Goal: Task Accomplishment & Management: Complete application form

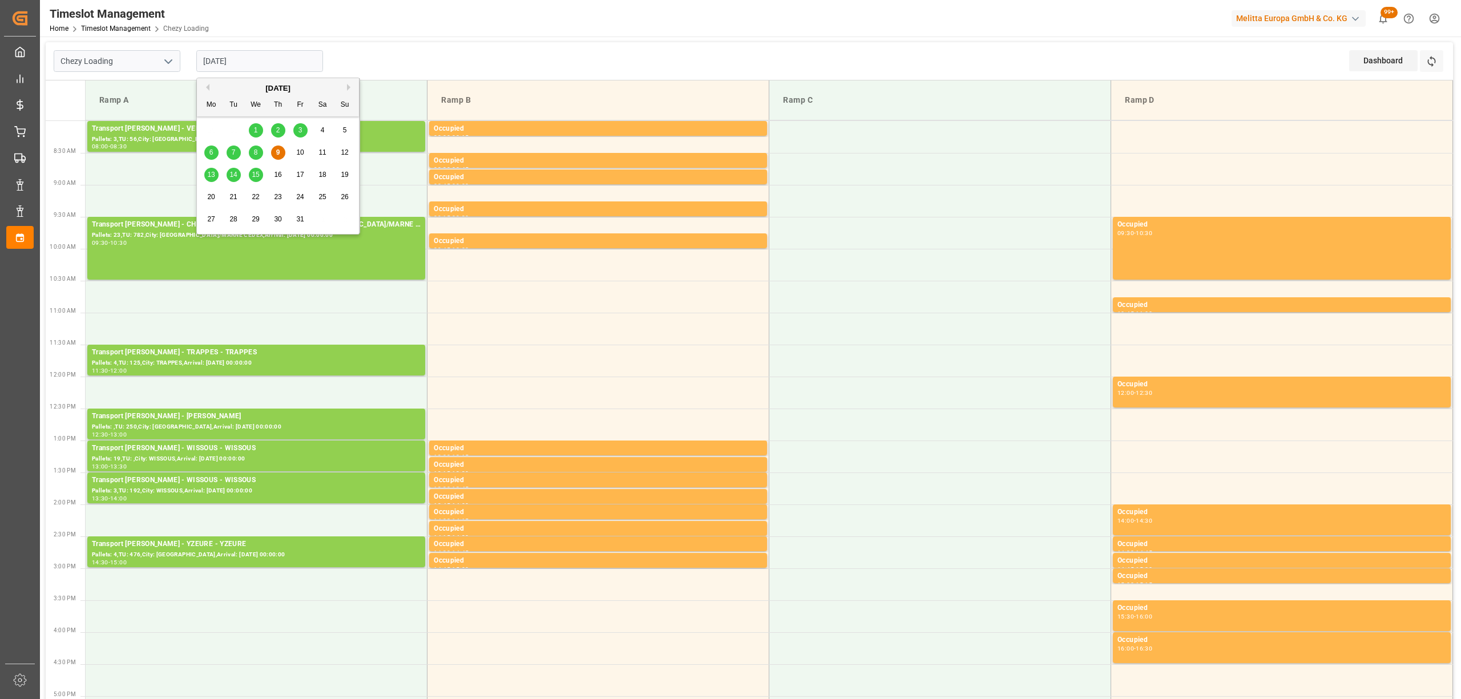
click at [226, 62] on input "[DATE]" at bounding box center [259, 61] width 127 height 22
click at [209, 179] on span "13" at bounding box center [210, 175] width 7 height 8
type input "[DATE]"
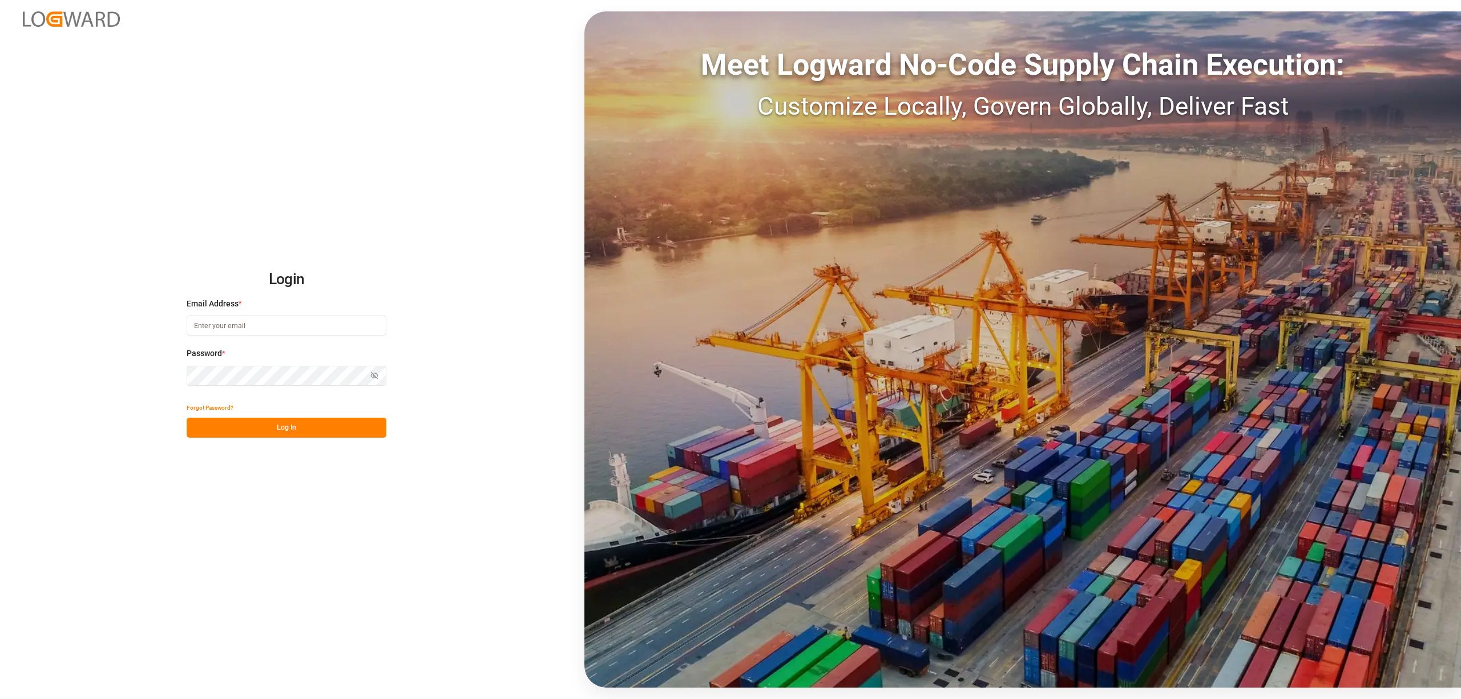
type input "[EMAIL_ADDRESS][PERSON_NAME][DOMAIN_NAME]"
click at [297, 425] on button "Log In" at bounding box center [287, 428] width 200 height 20
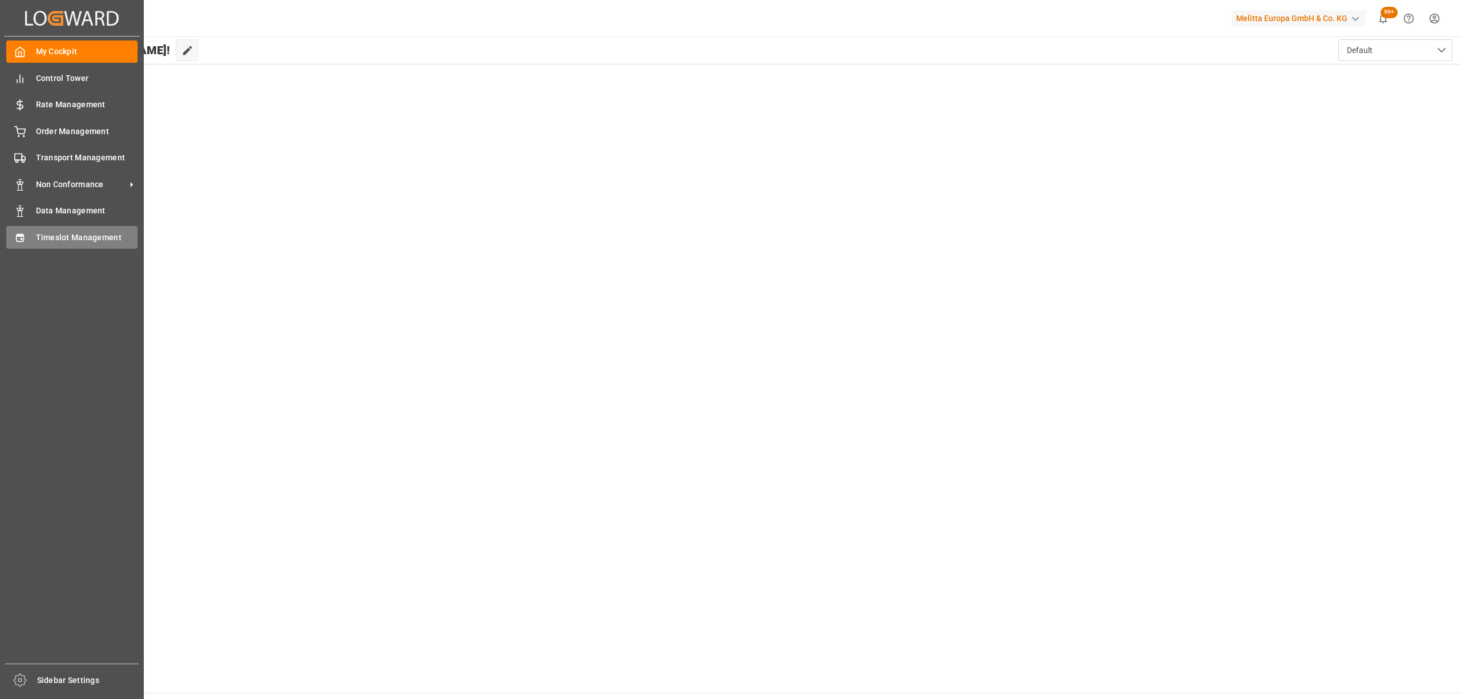
click at [33, 240] on div "Timeslot Management Timeslot Management" at bounding box center [71, 237] width 131 height 22
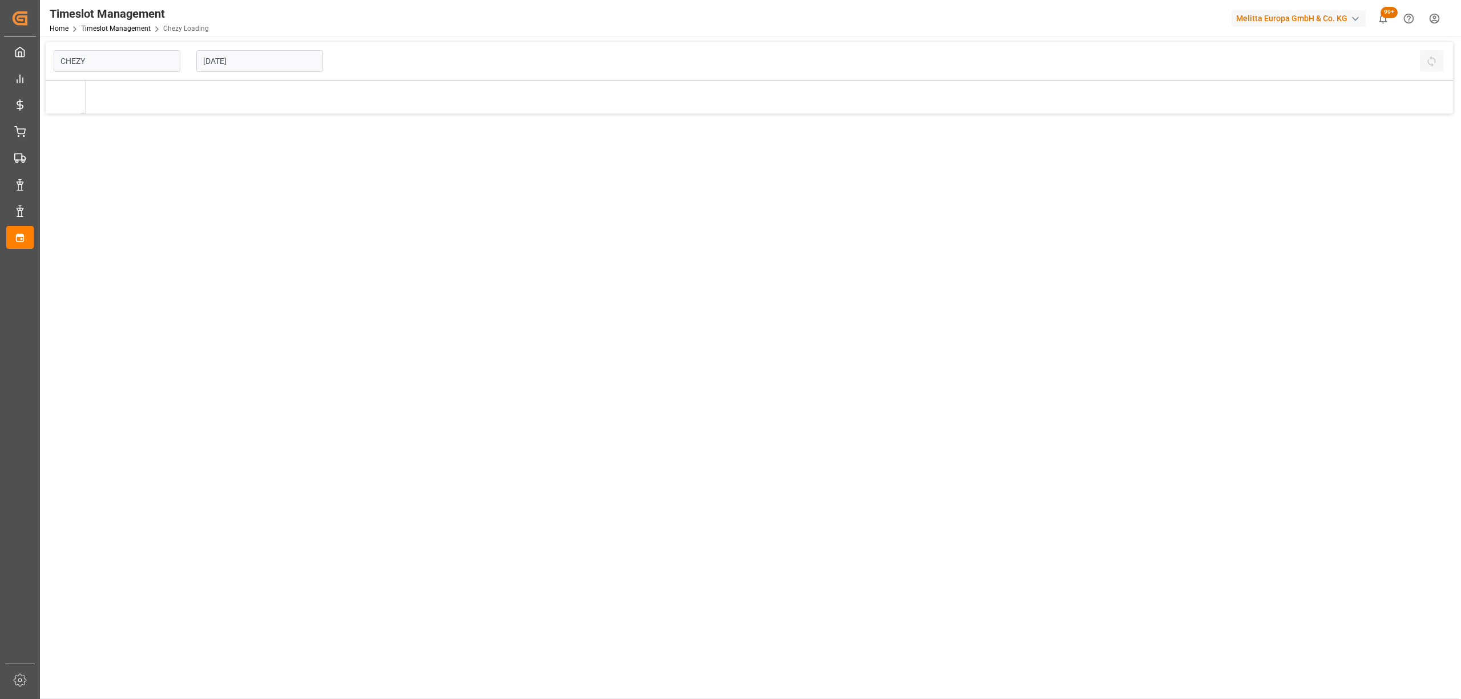
type input "Chezy Loading"
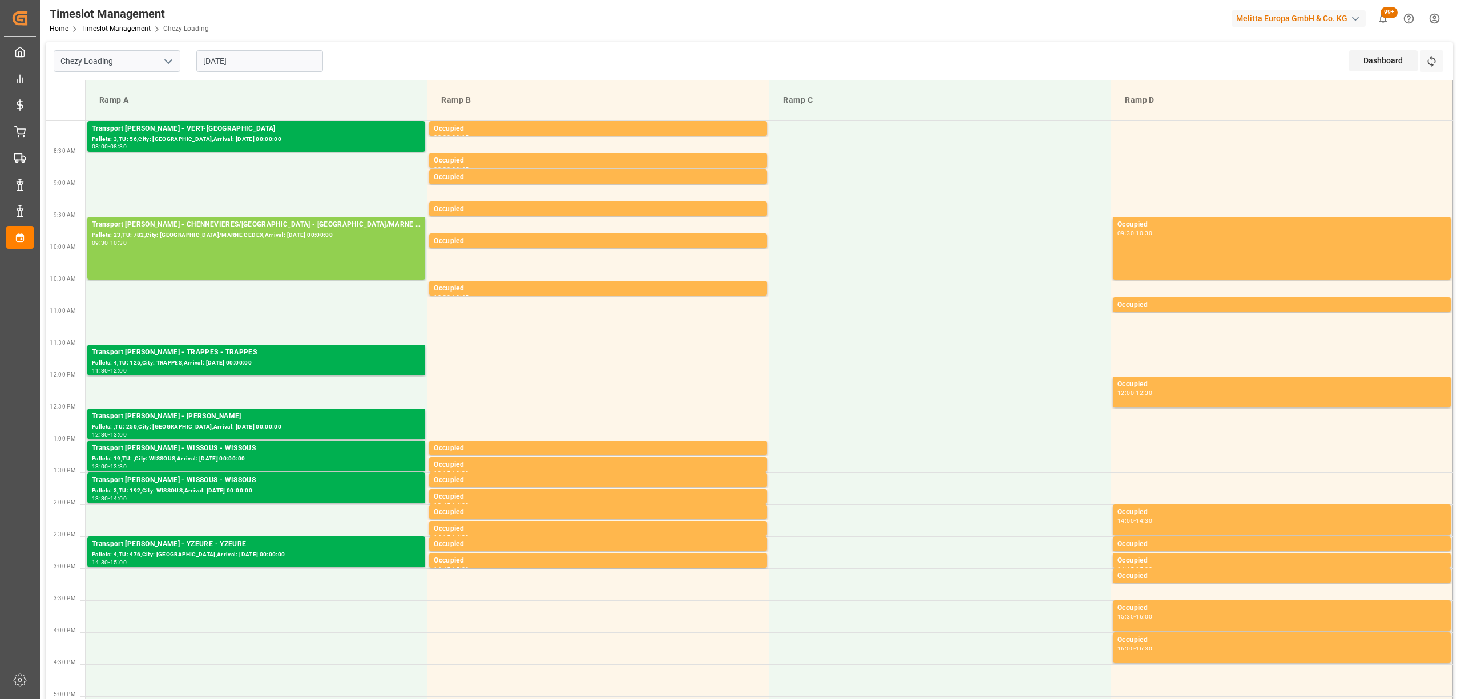
click at [261, 55] on input "[DATE]" at bounding box center [259, 61] width 127 height 22
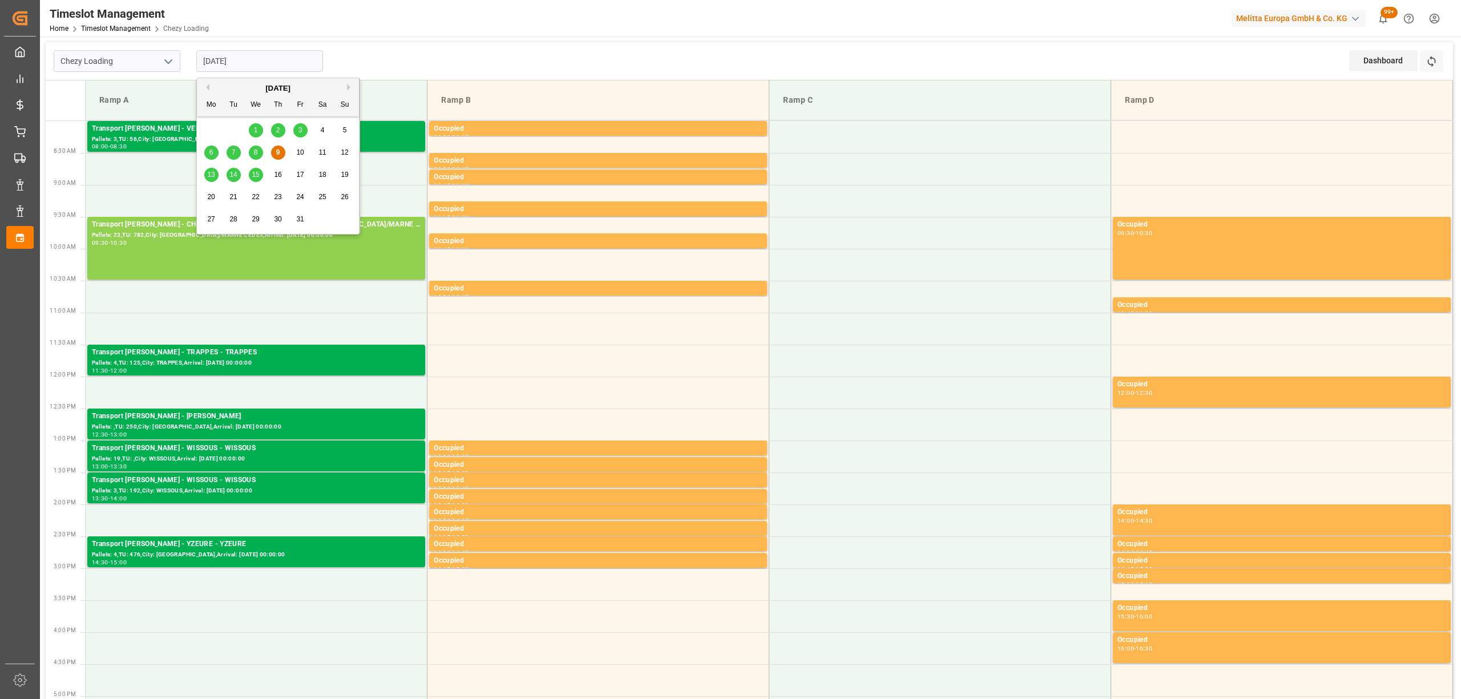
click at [209, 173] on span "13" at bounding box center [210, 175] width 7 height 8
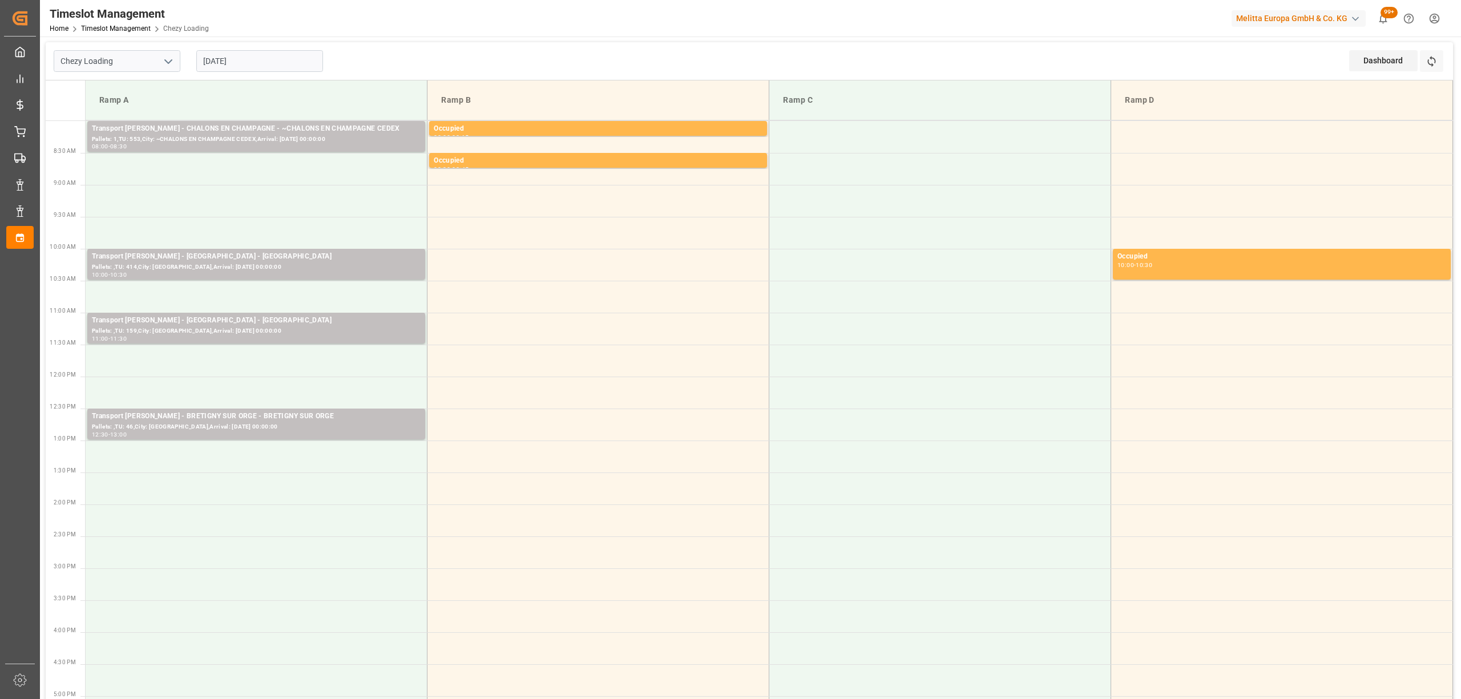
drag, startPoint x: 231, startPoint y: 38, endPoint x: 231, endPoint y: 53, distance: 15.4
click at [231, 44] on div "Chezy Loading [DATE] Dashboard View Dashboard Refresh Time Slots Ramp A Ramp B …" at bounding box center [749, 610] width 1419 height 1147
click at [231, 55] on input "[DATE]" at bounding box center [259, 61] width 127 height 22
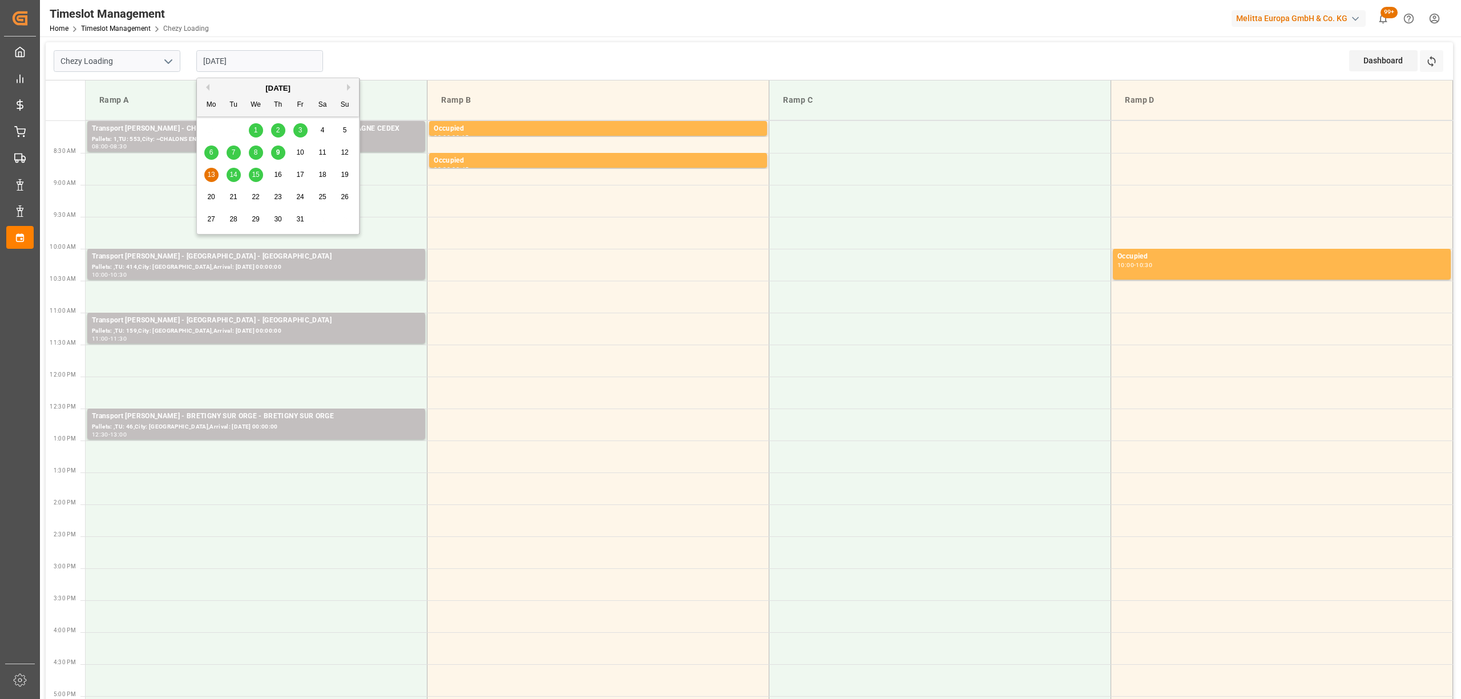
click at [231, 174] on span "14" at bounding box center [232, 175] width 7 height 8
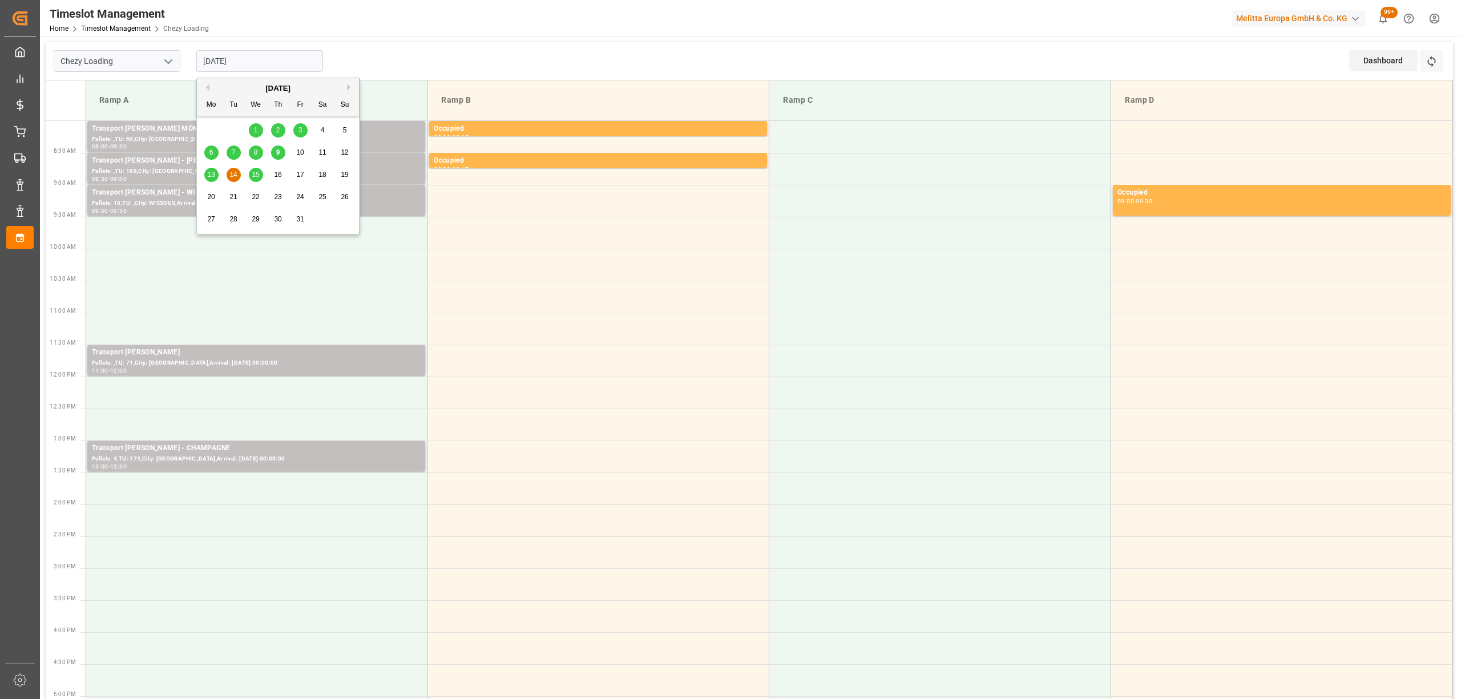
click at [281, 70] on input "[DATE]" at bounding box center [259, 61] width 127 height 22
click at [259, 171] on span "15" at bounding box center [255, 175] width 7 height 8
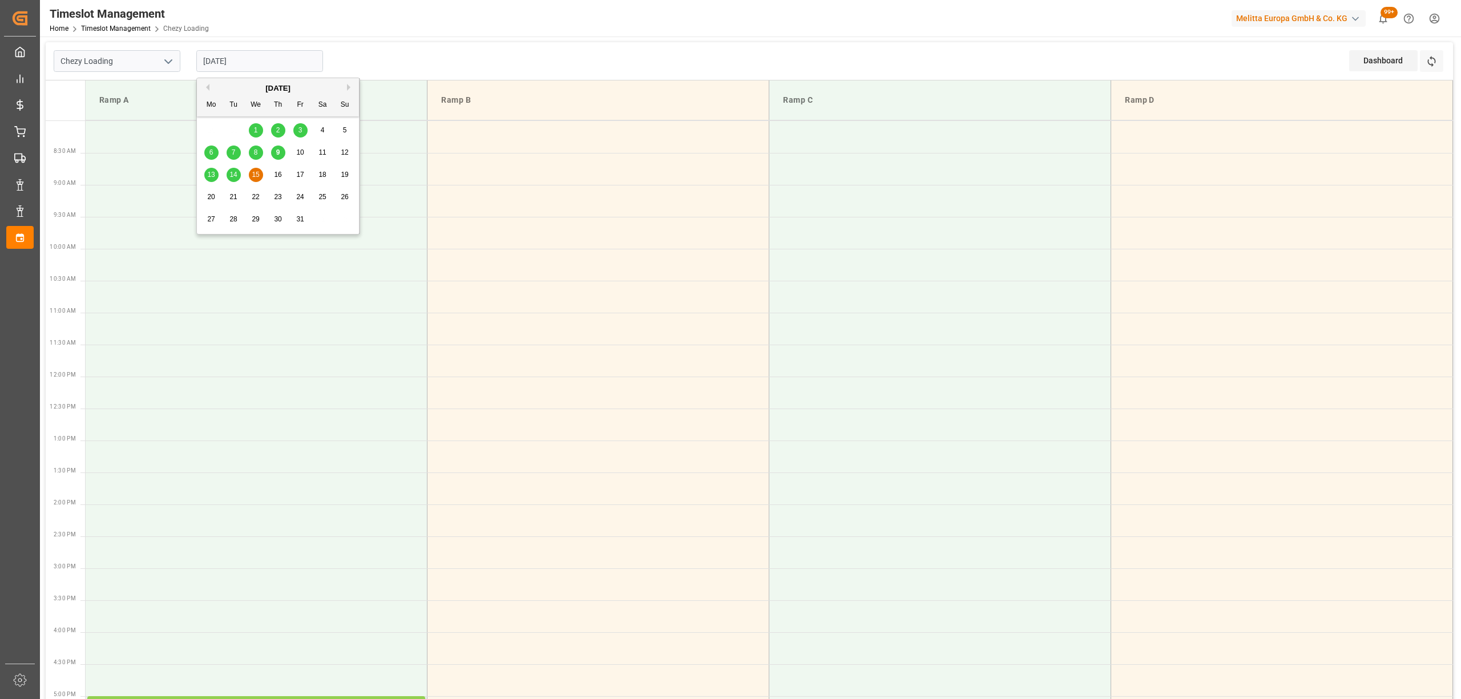
click at [279, 63] on input "[DATE]" at bounding box center [259, 61] width 127 height 22
click at [281, 148] on div "9" at bounding box center [278, 153] width 14 height 14
type input "[DATE]"
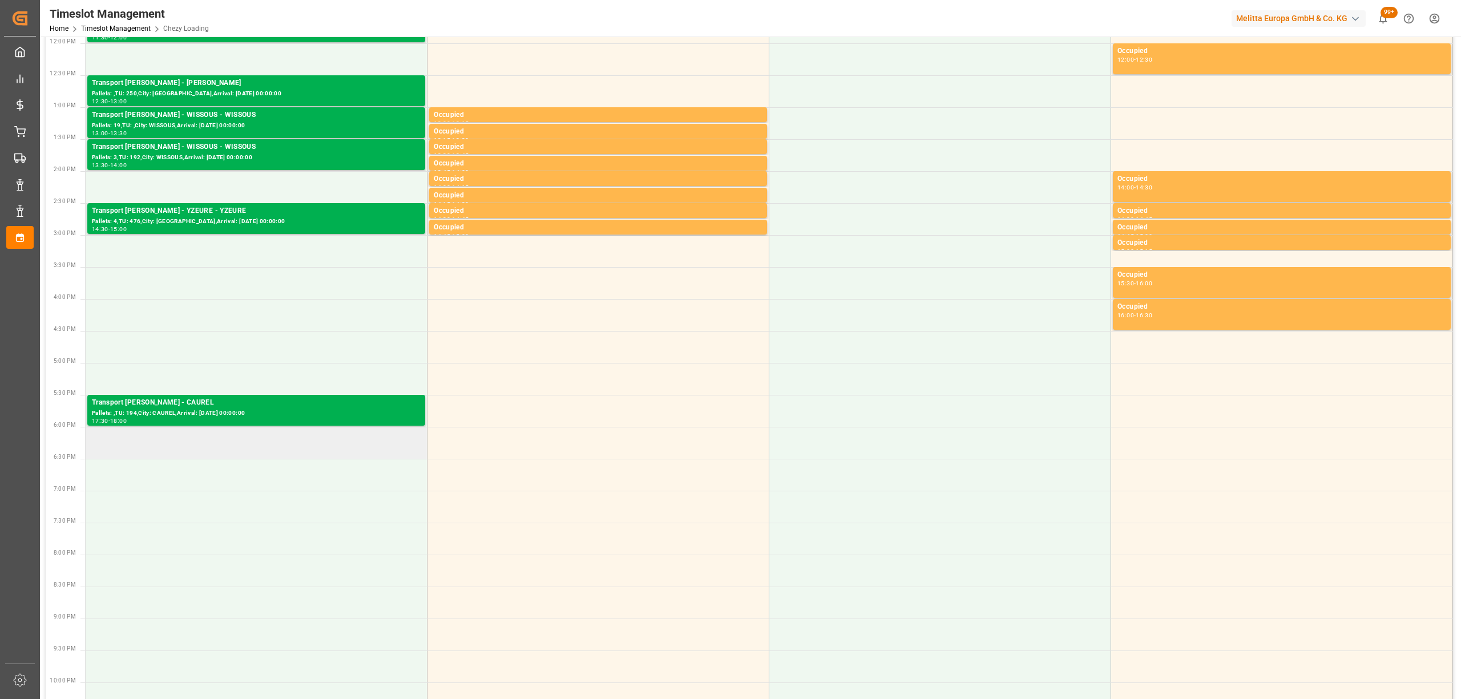
scroll to position [257, 0]
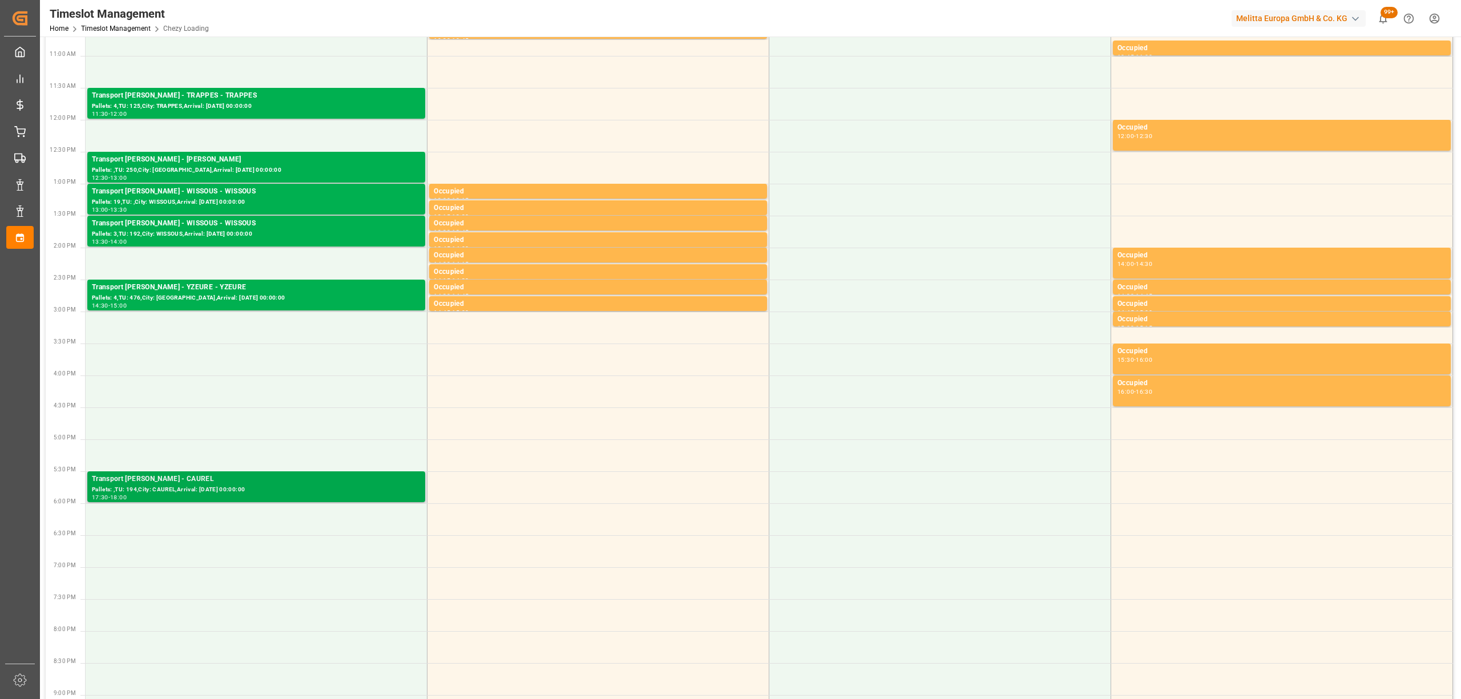
click at [312, 498] on div "17:30 - 18:00" at bounding box center [256, 498] width 329 height 6
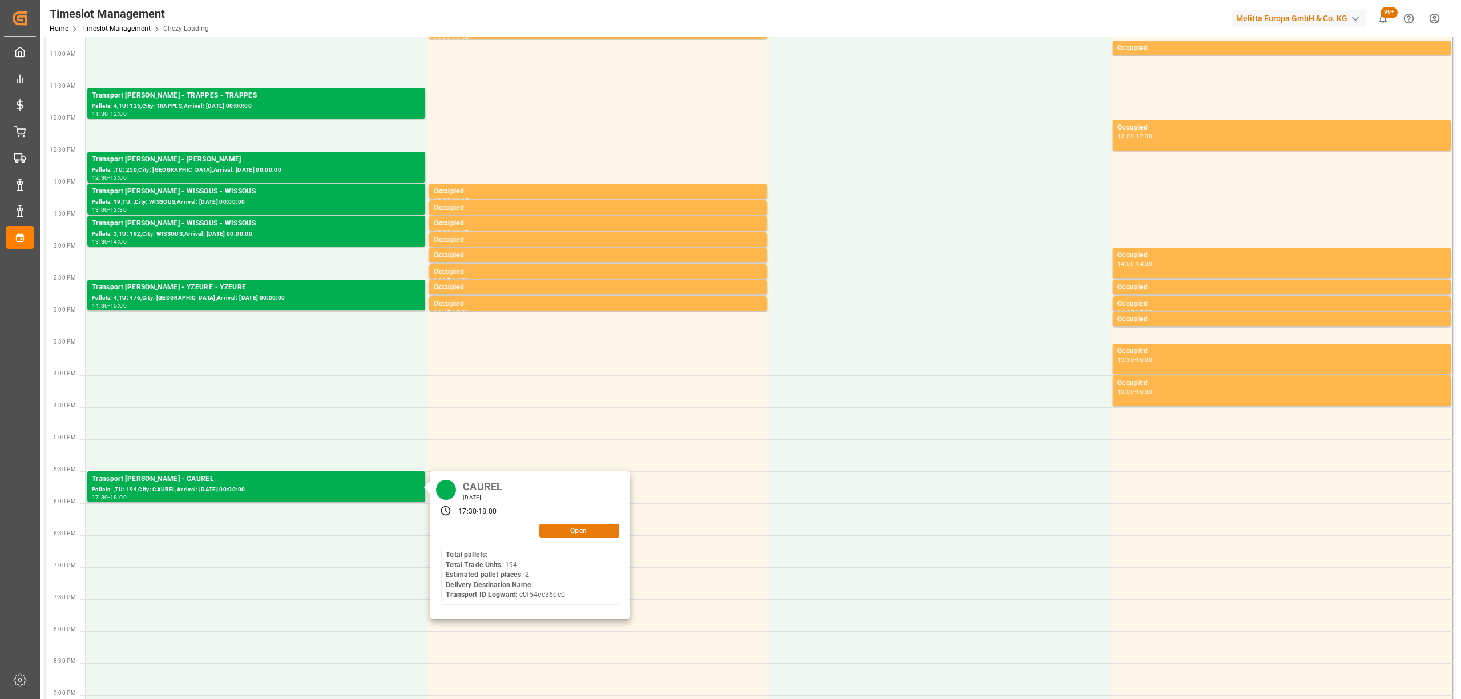
click at [553, 525] on button "Open" at bounding box center [579, 531] width 80 height 14
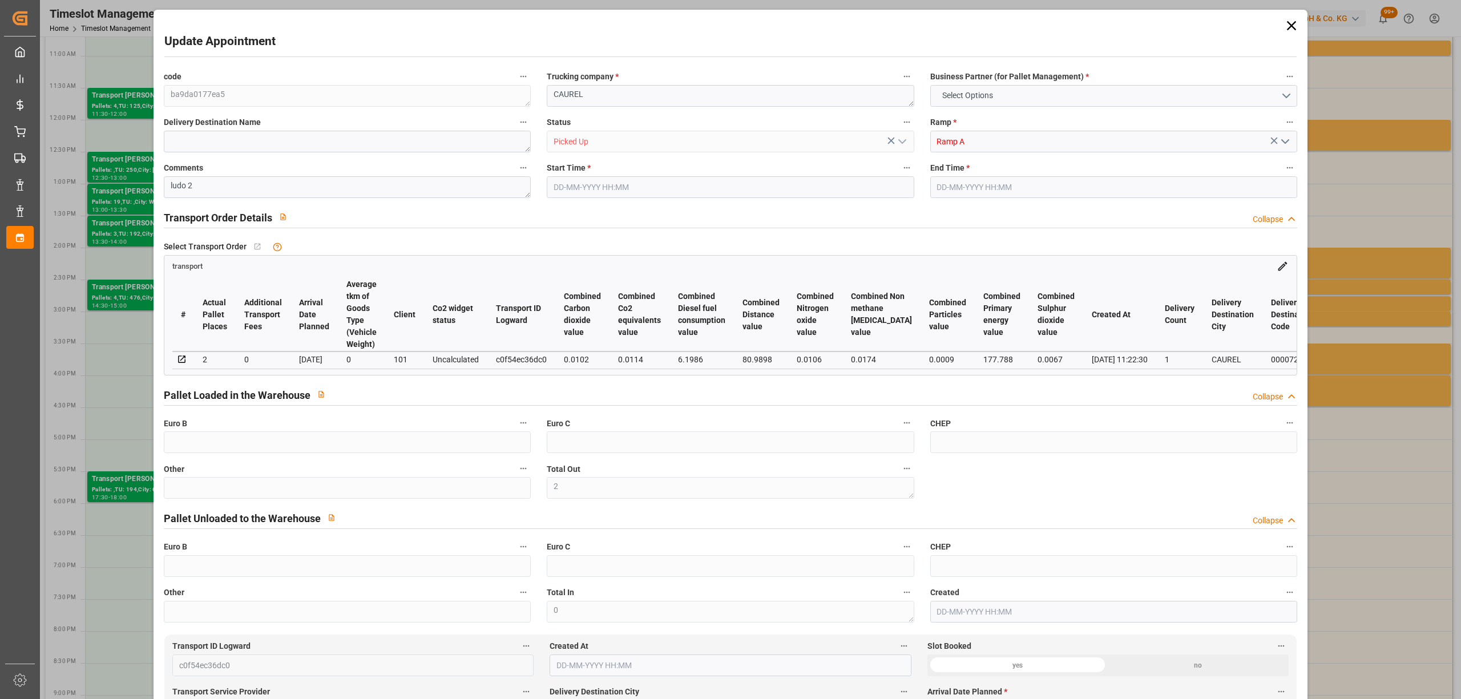
type input "2"
type input "144.63"
type input "0"
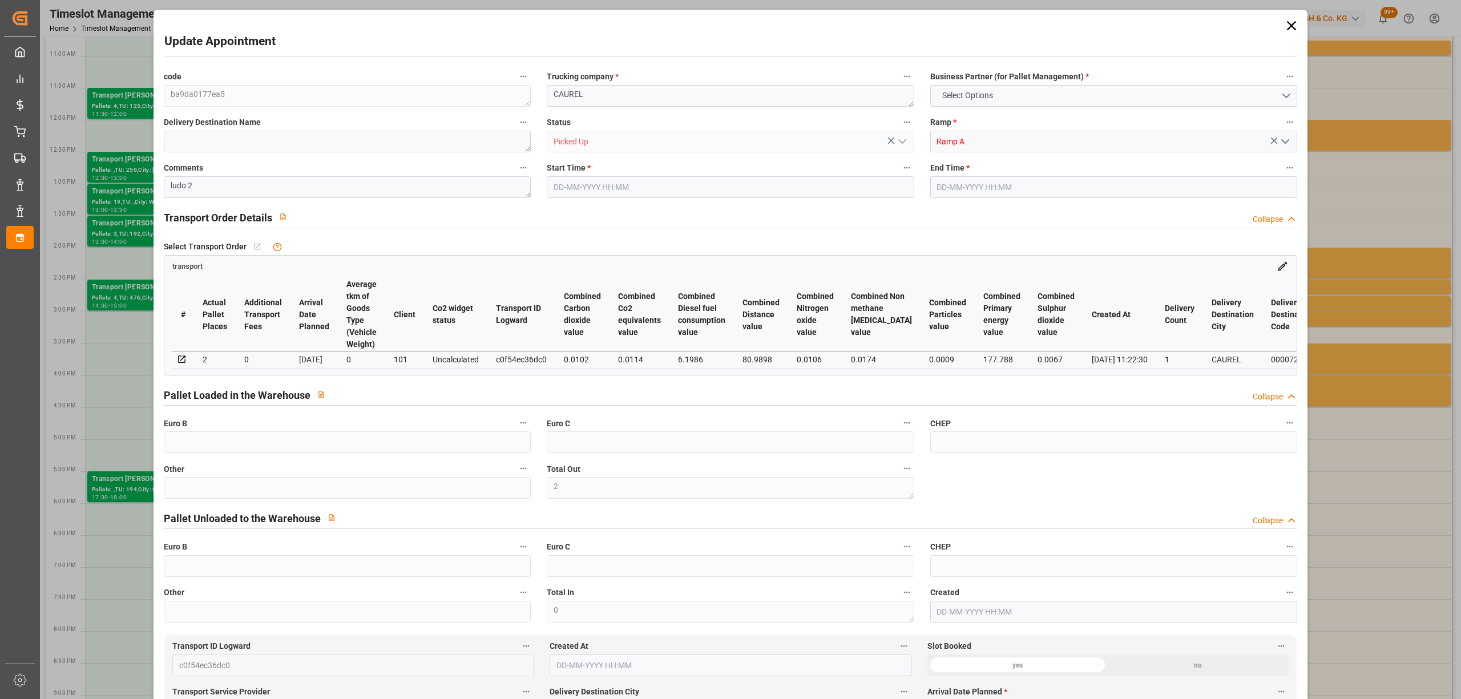
type input "0"
type input "139.7415"
type input "-4.8885"
type input "3"
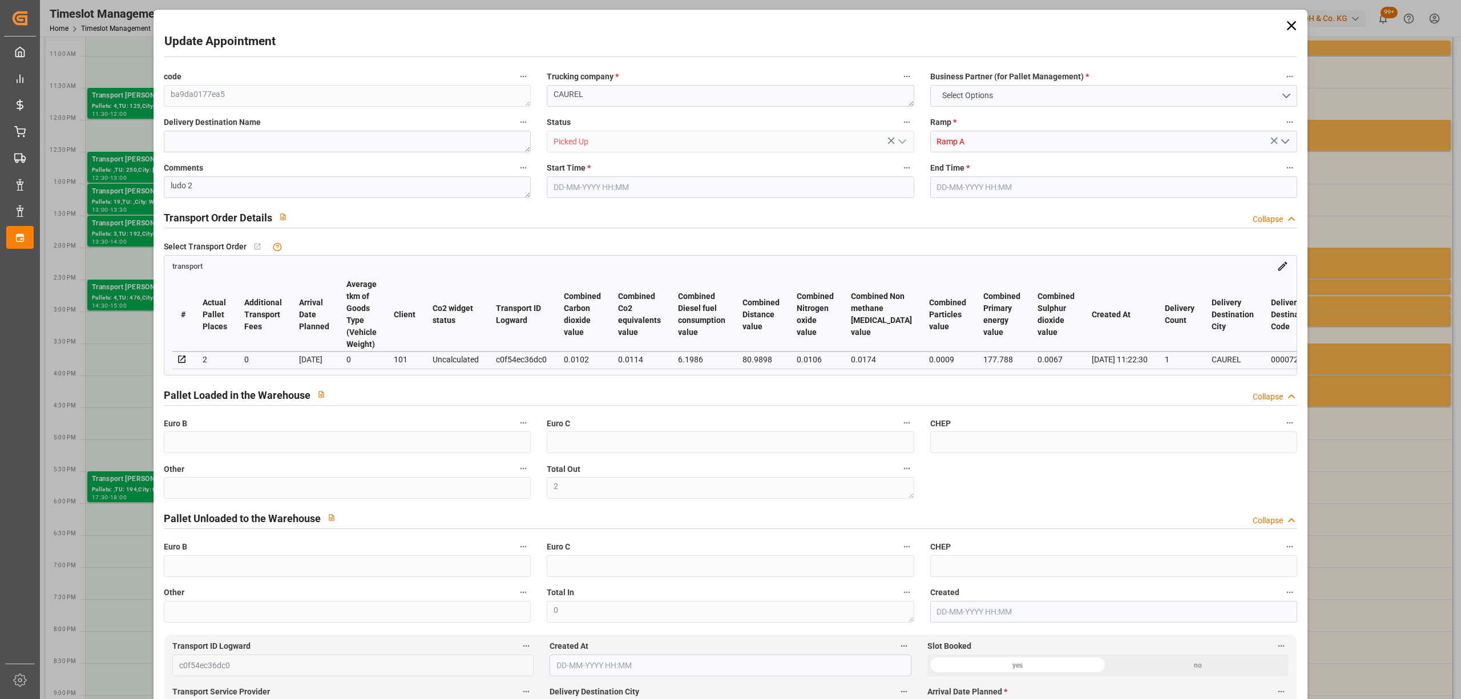
type input "199.876"
type input "298.748"
type input "2487.736"
type input "51"
type input "0"
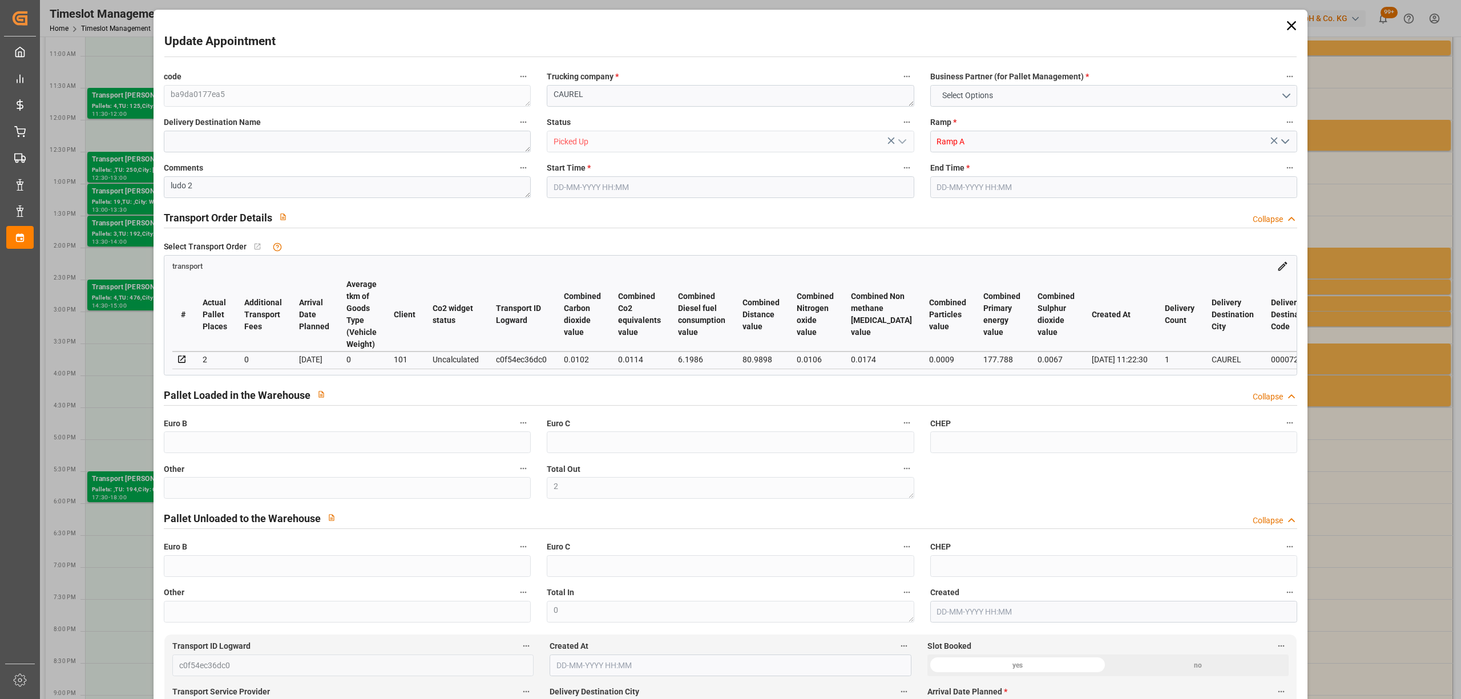
type input "194"
type input "2"
type input "101"
type input "252.748"
type input "0"
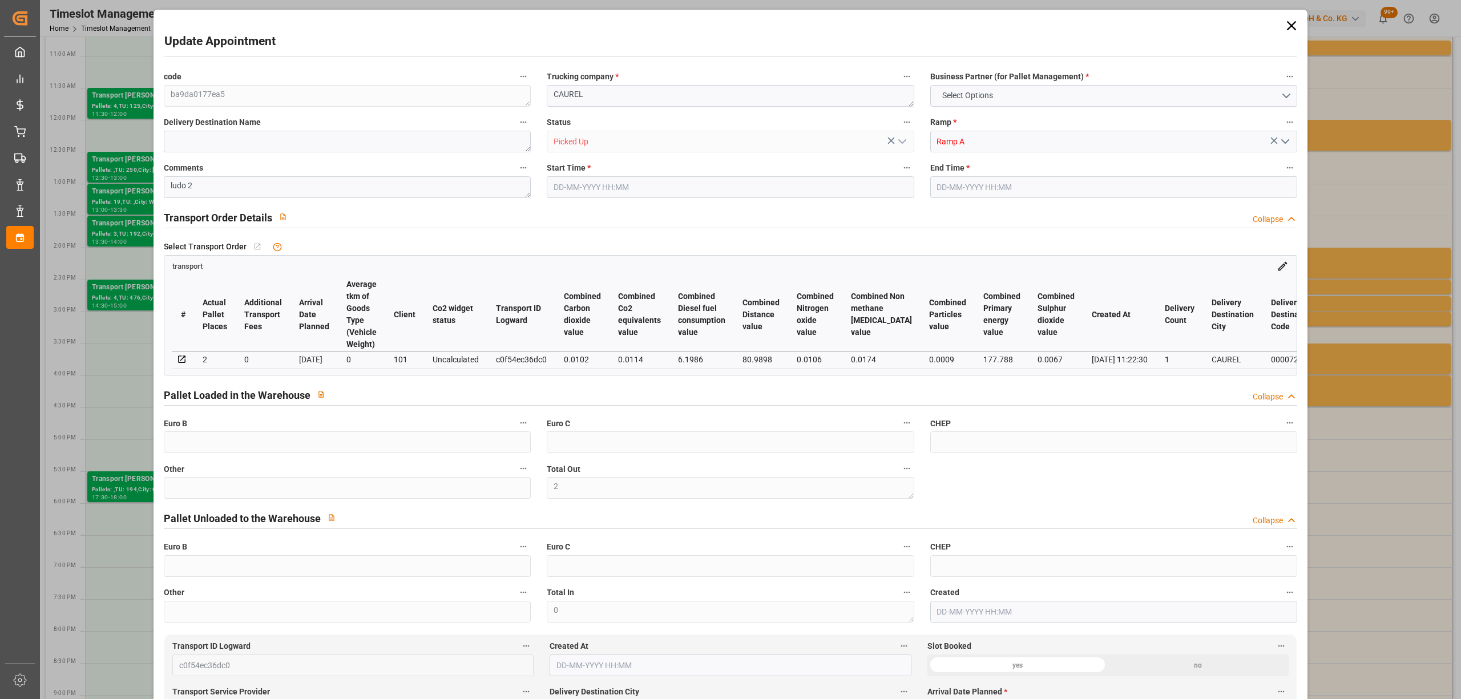
type input "4710.8598"
type input "0"
type input "21"
type input "35"
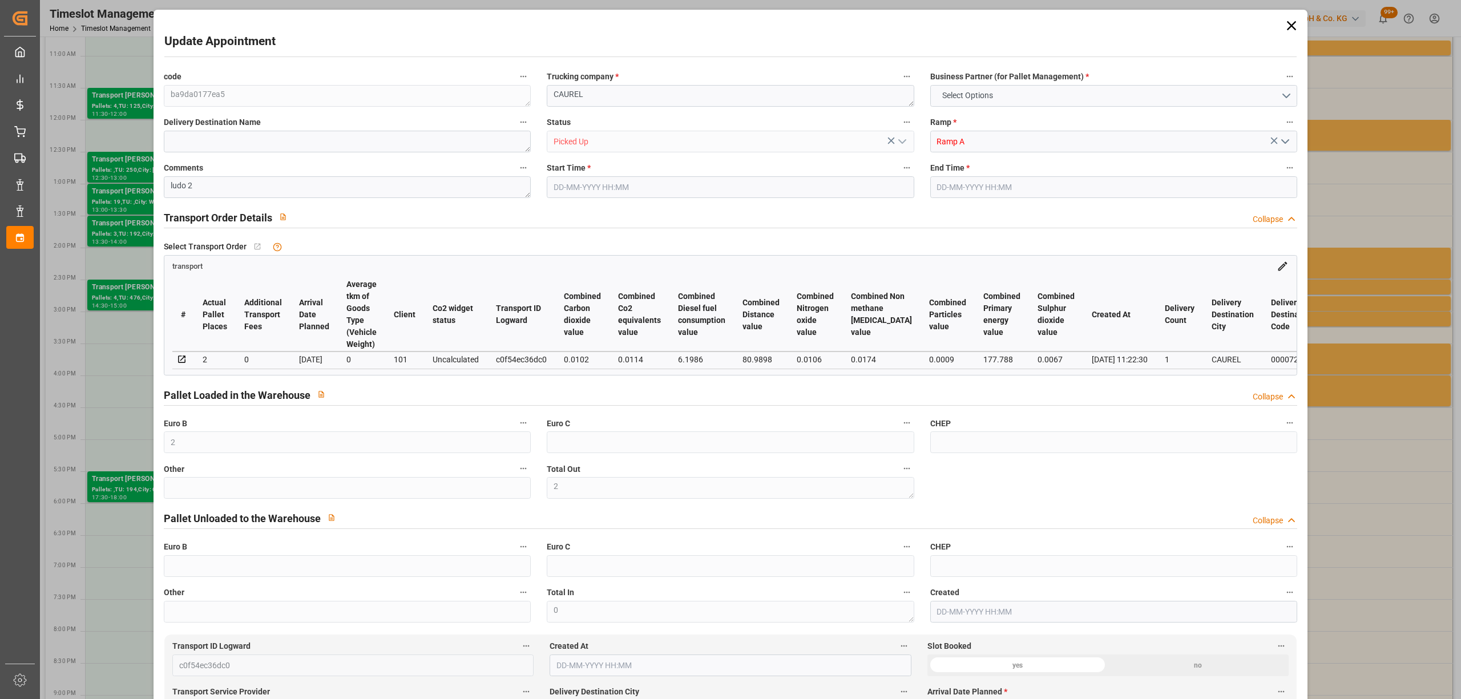
type input "[DATE] 17:30"
type input "[DATE] 18:00"
type input "[DATE] 12:04"
type input "[DATE] 11:22"
type input "[DATE]"
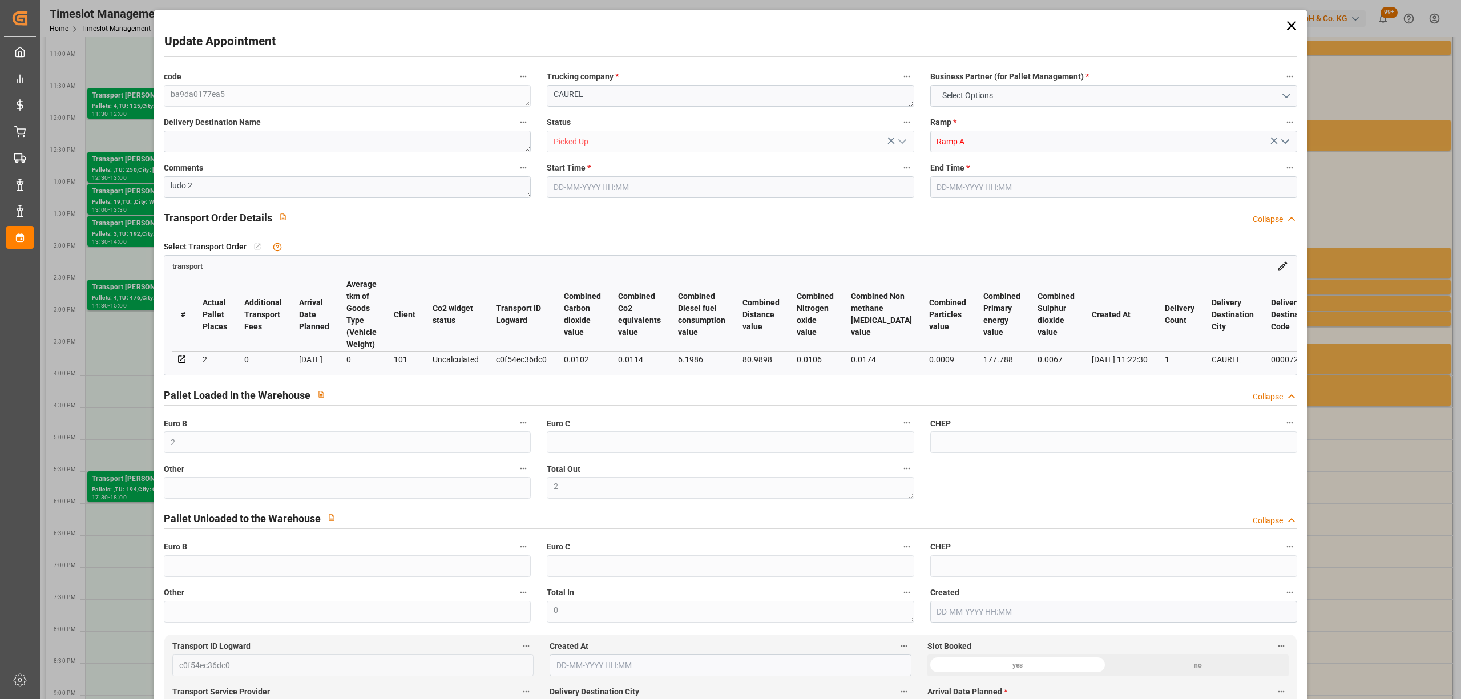
type input "[DATE]"
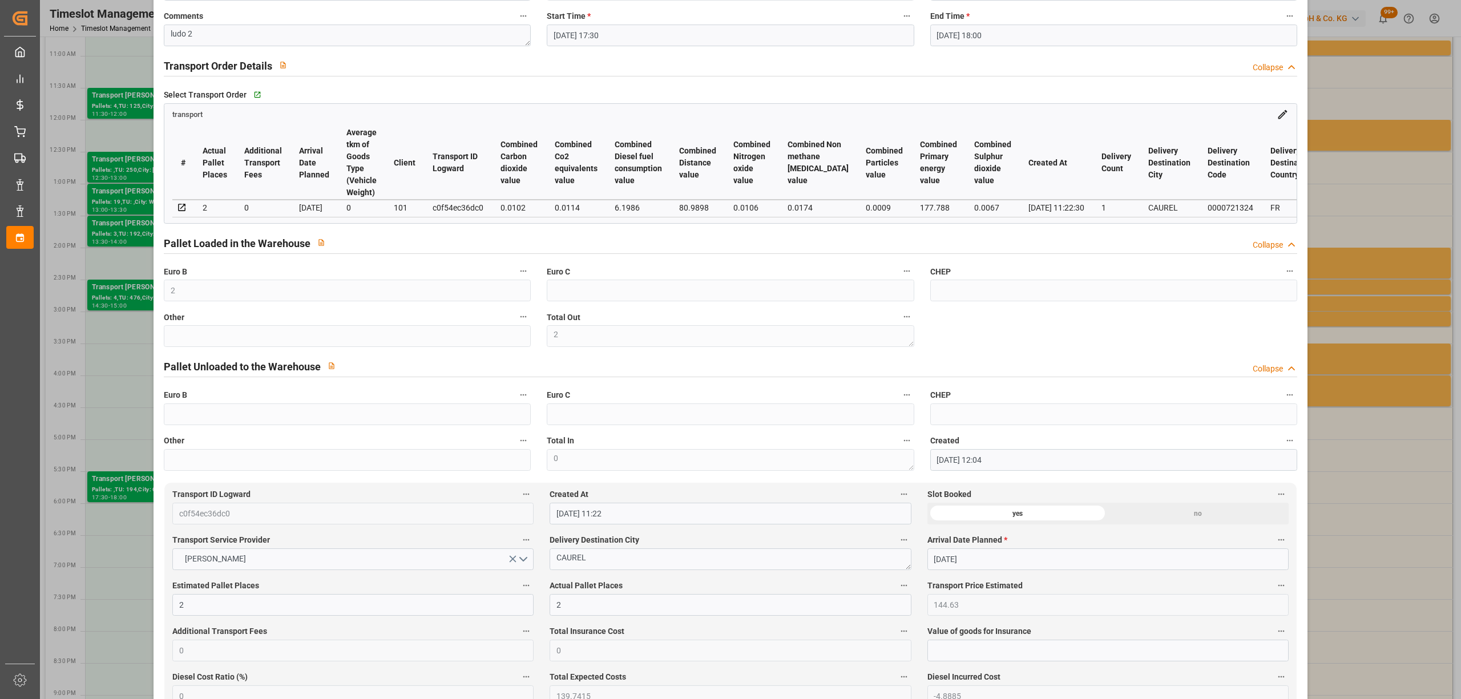
scroll to position [0, 0]
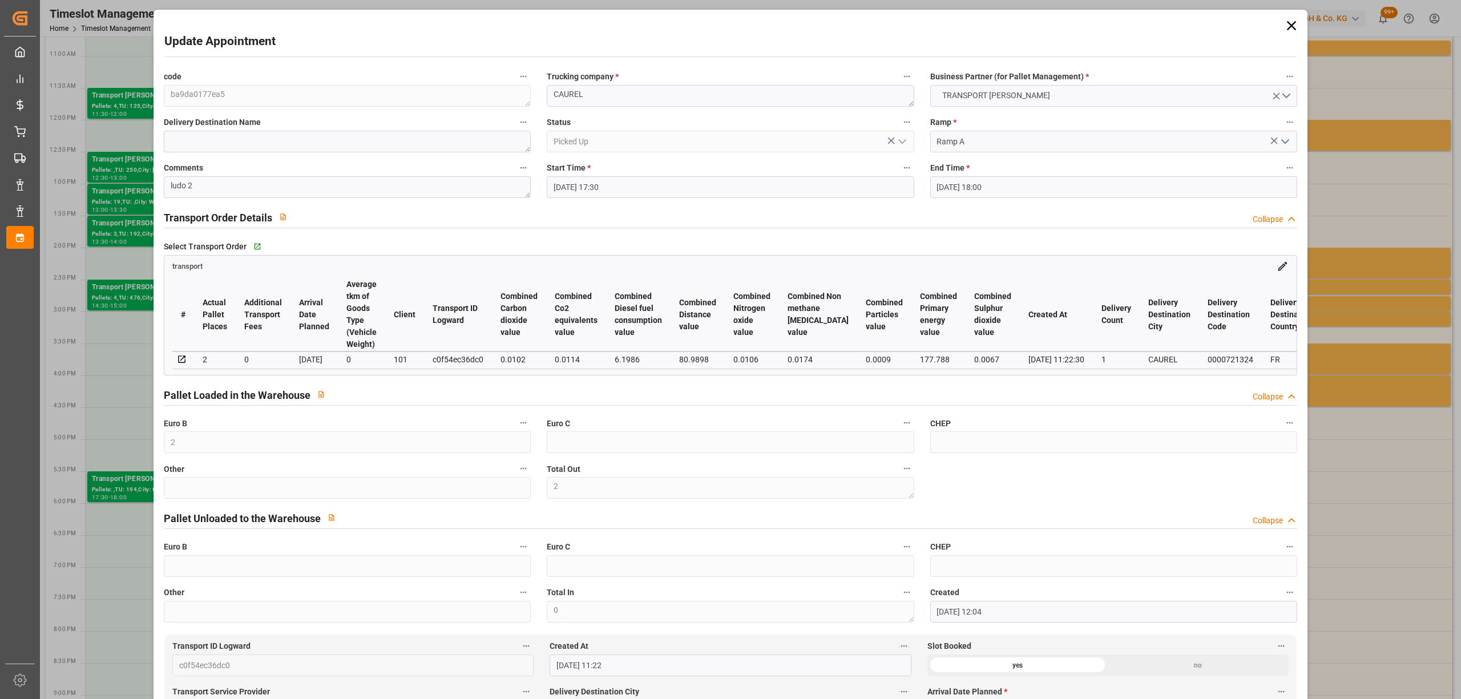
click at [1287, 23] on icon at bounding box center [1291, 26] width 16 height 16
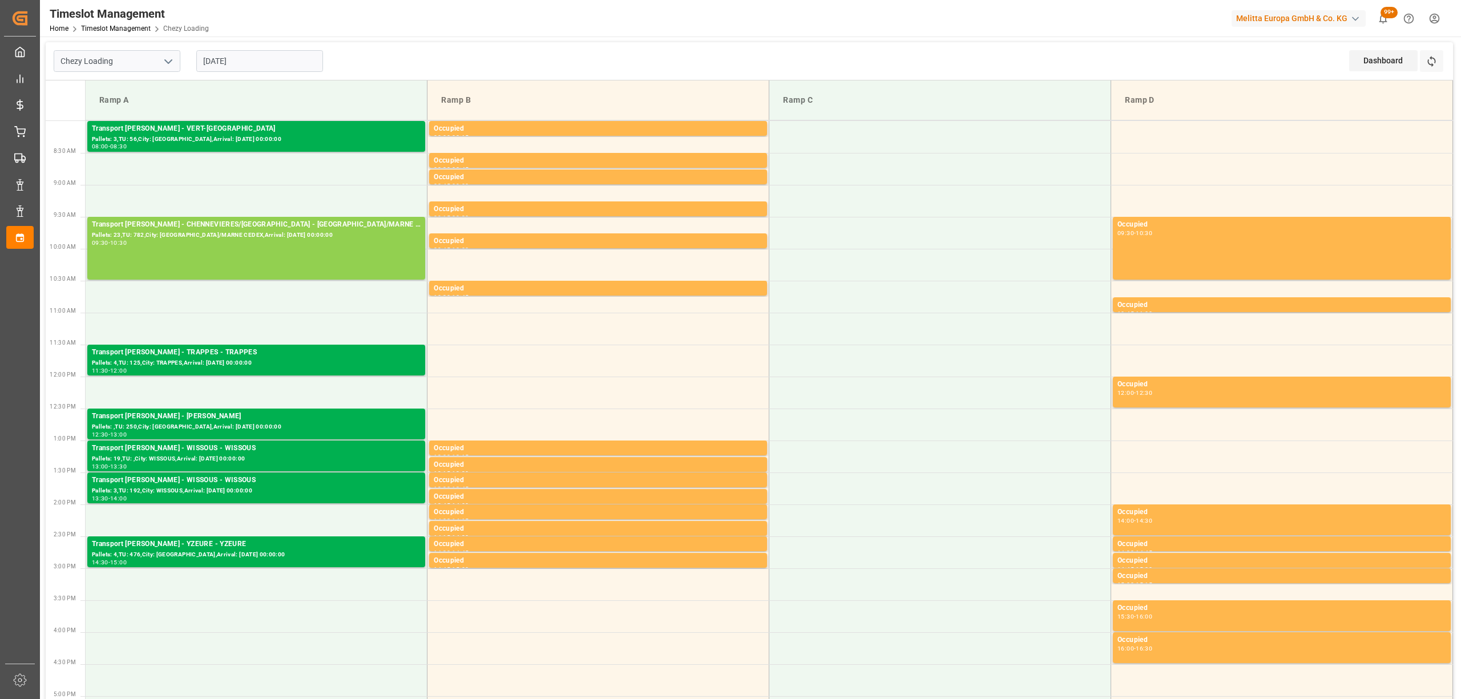
click at [277, 68] on input "[DATE]" at bounding box center [259, 61] width 127 height 22
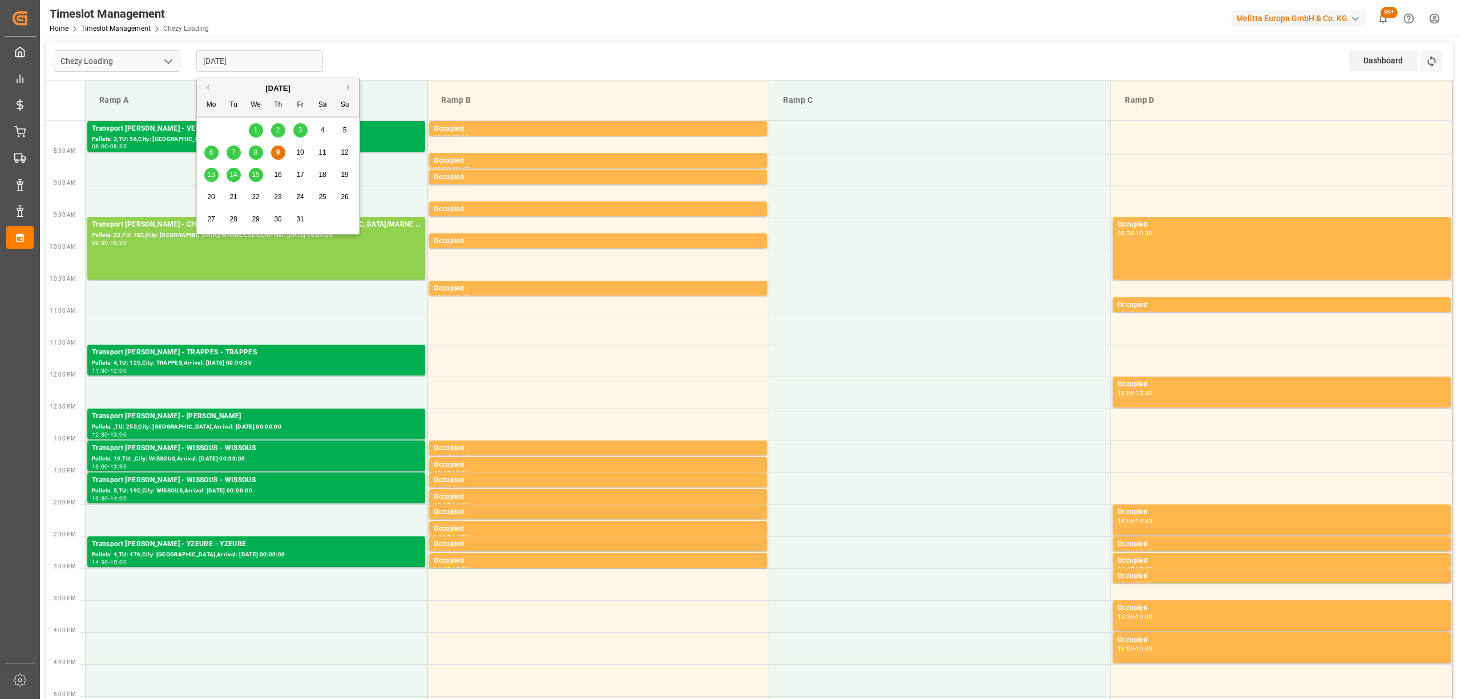
click at [297, 158] on div "10" at bounding box center [300, 153] width 14 height 14
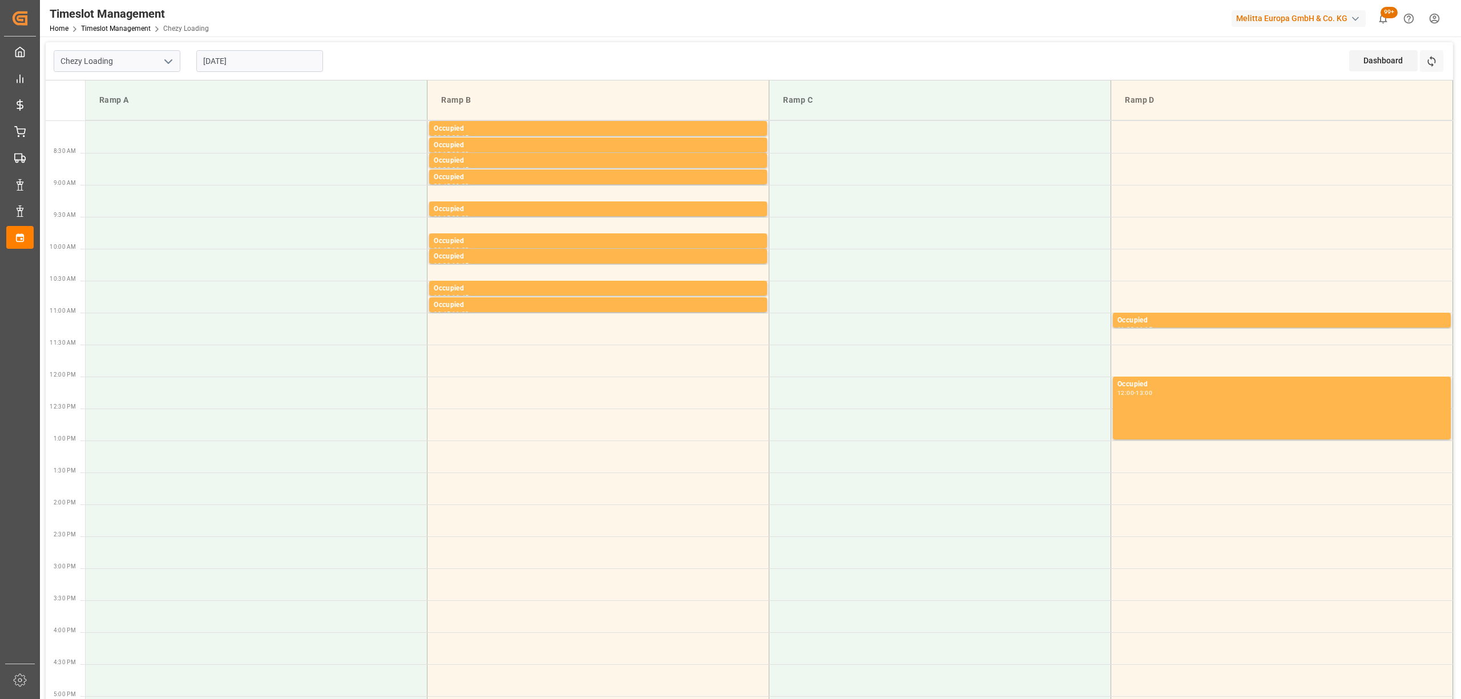
click at [284, 80] on div "Chezy Loading [DATE] Dashboard View Dashboard Refresh Time Slots" at bounding box center [749, 61] width 1407 height 38
click at [283, 68] on input "[DATE]" at bounding box center [259, 61] width 127 height 22
click at [253, 175] on span "15" at bounding box center [255, 175] width 7 height 8
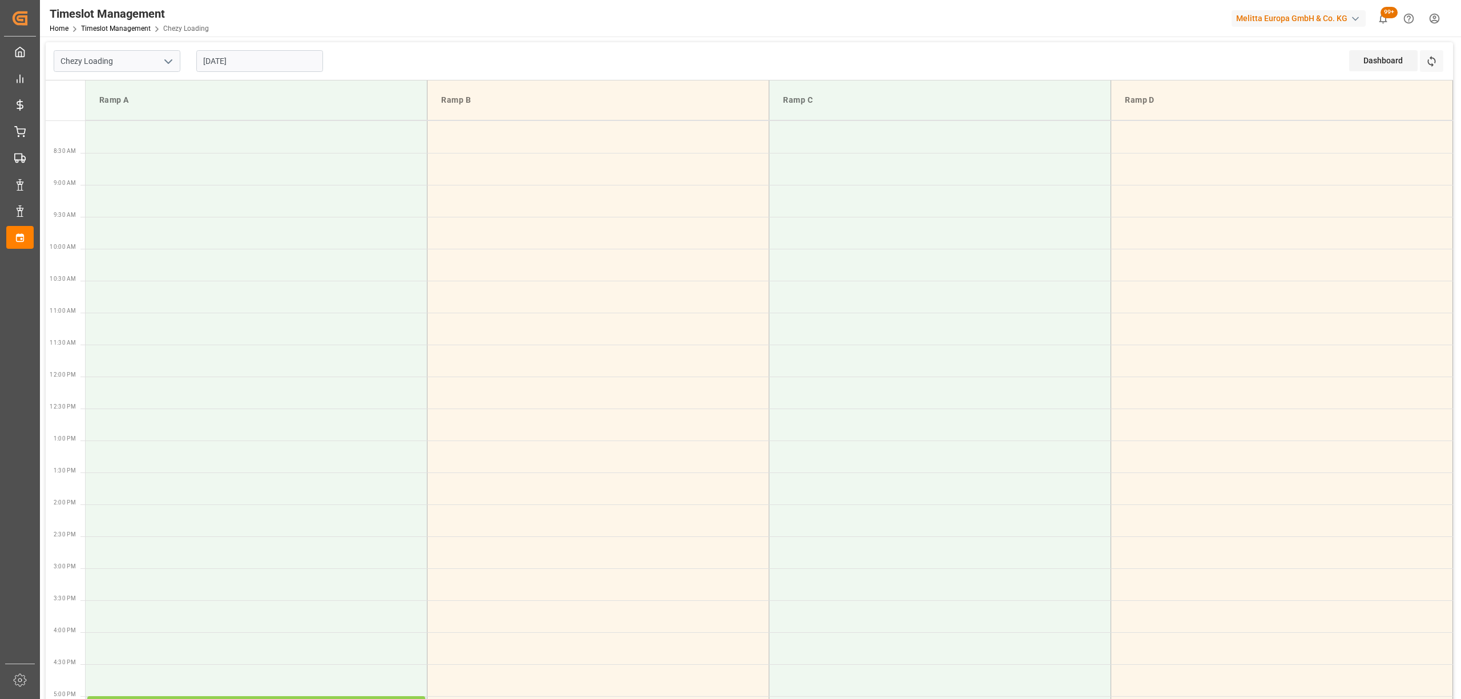
click at [261, 60] on input "[DATE]" at bounding box center [259, 61] width 127 height 22
click at [250, 179] on div "15" at bounding box center [256, 175] width 14 height 14
click at [272, 54] on input "[DATE]" at bounding box center [259, 61] width 127 height 22
click at [232, 170] on div "14" at bounding box center [234, 175] width 14 height 14
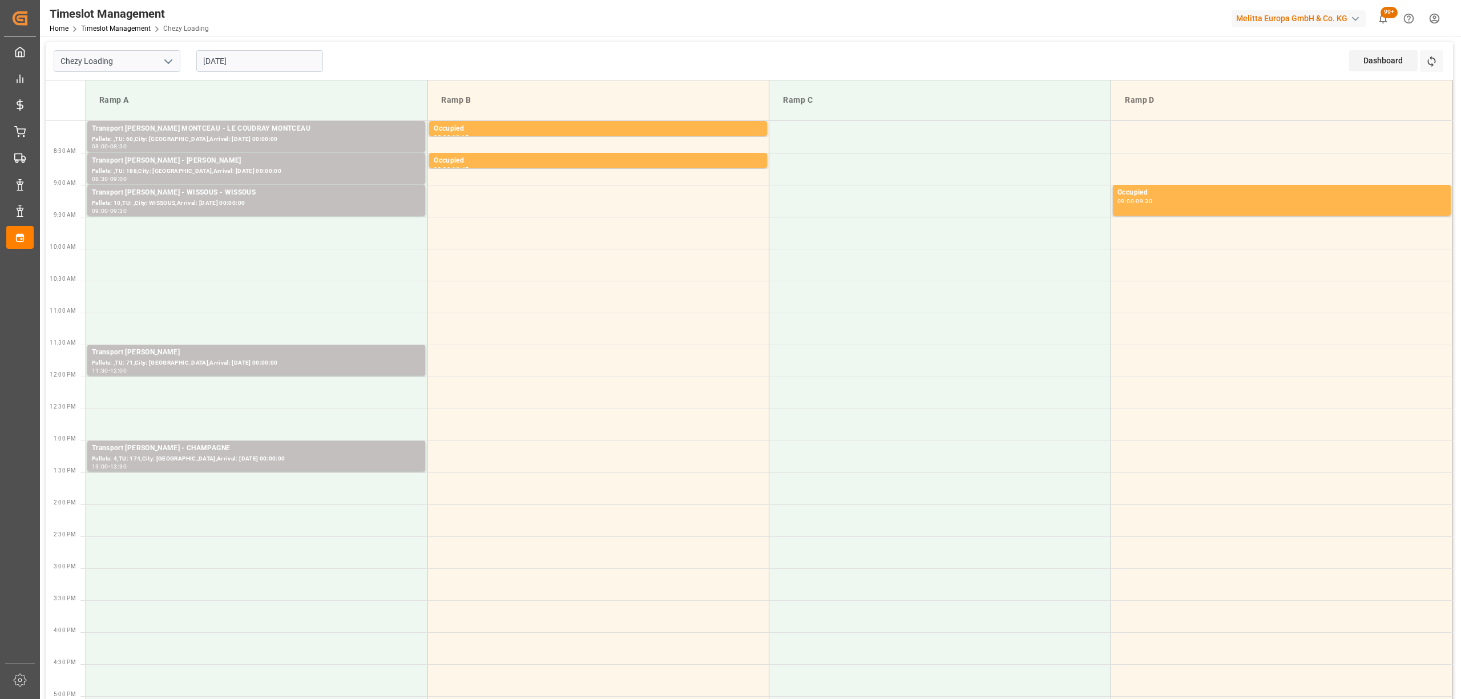
click at [266, 73] on div "[DATE]" at bounding box center [259, 61] width 143 height 38
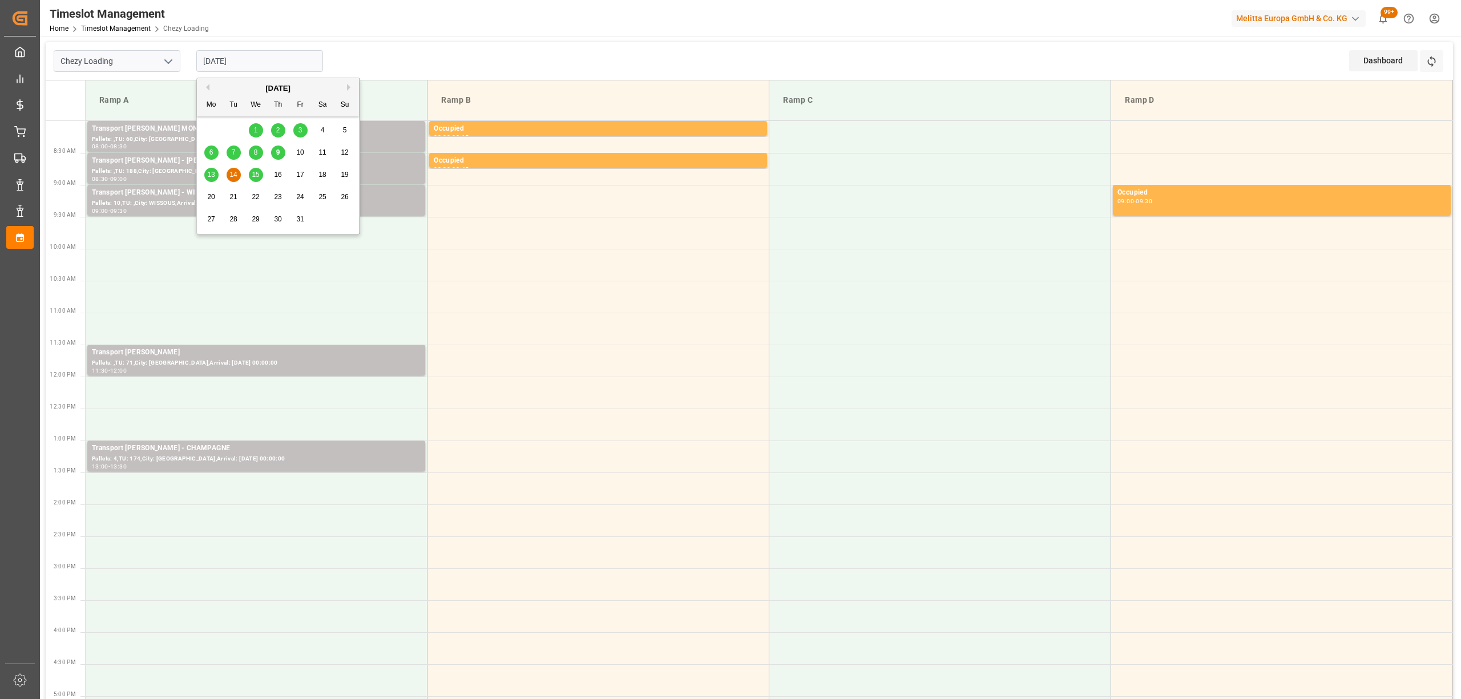
click at [280, 60] on input "[DATE]" at bounding box center [259, 61] width 127 height 22
click at [217, 177] on div "13" at bounding box center [211, 175] width 14 height 14
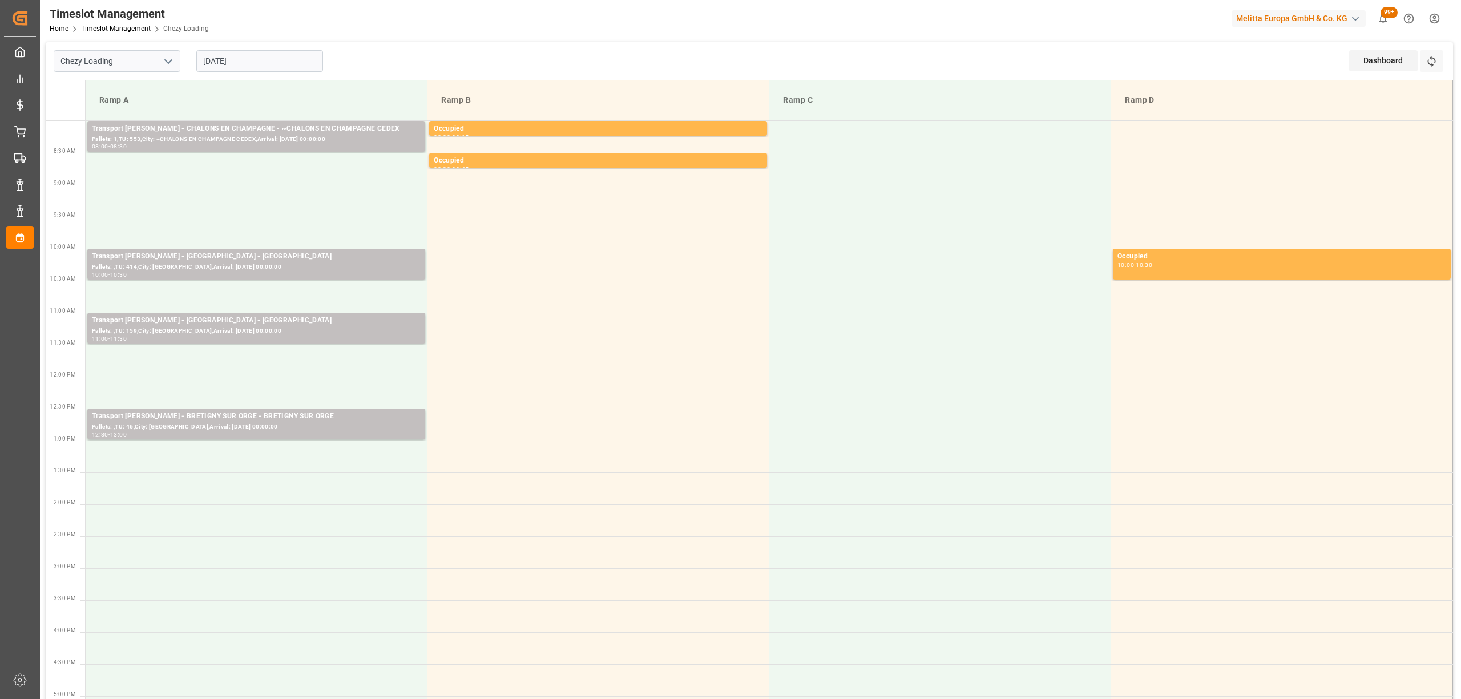
click at [251, 63] on input "[DATE]" at bounding box center [259, 61] width 127 height 22
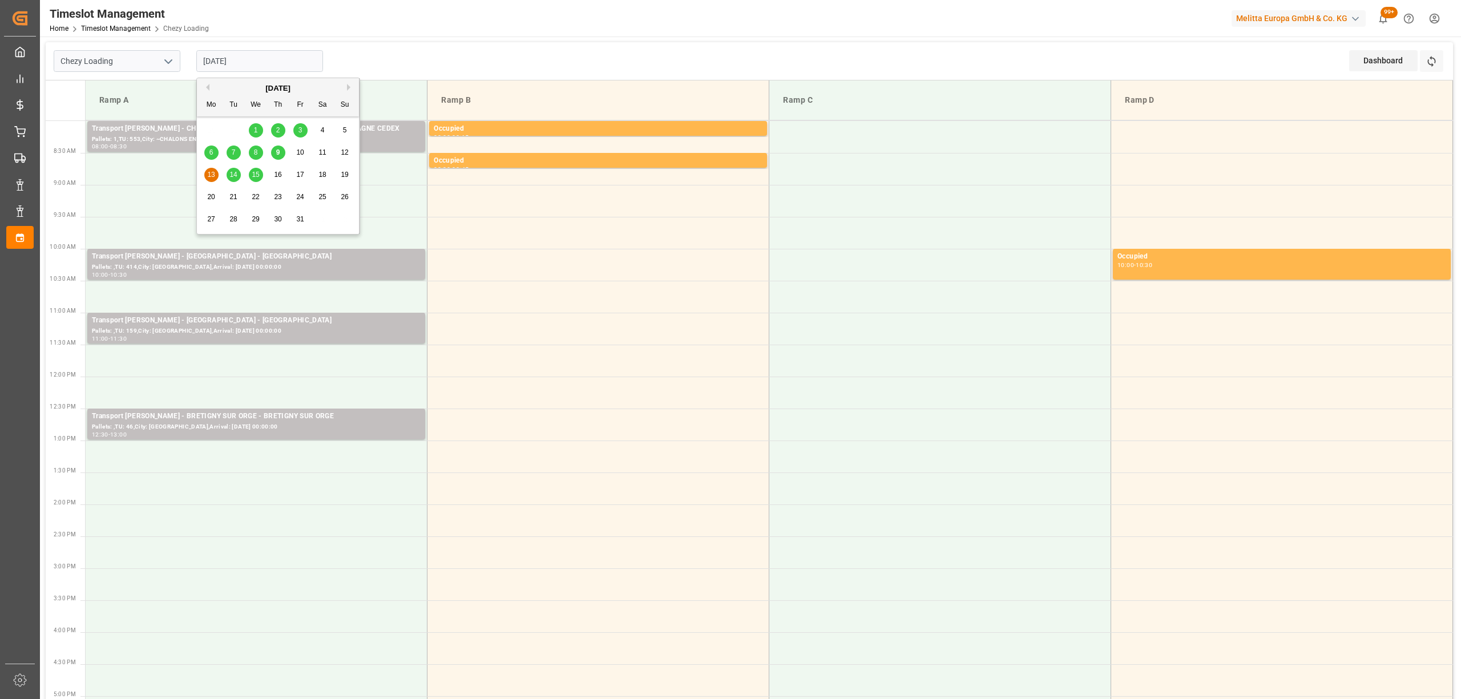
click at [251, 176] on div "15" at bounding box center [256, 175] width 14 height 14
type input "[DATE]"
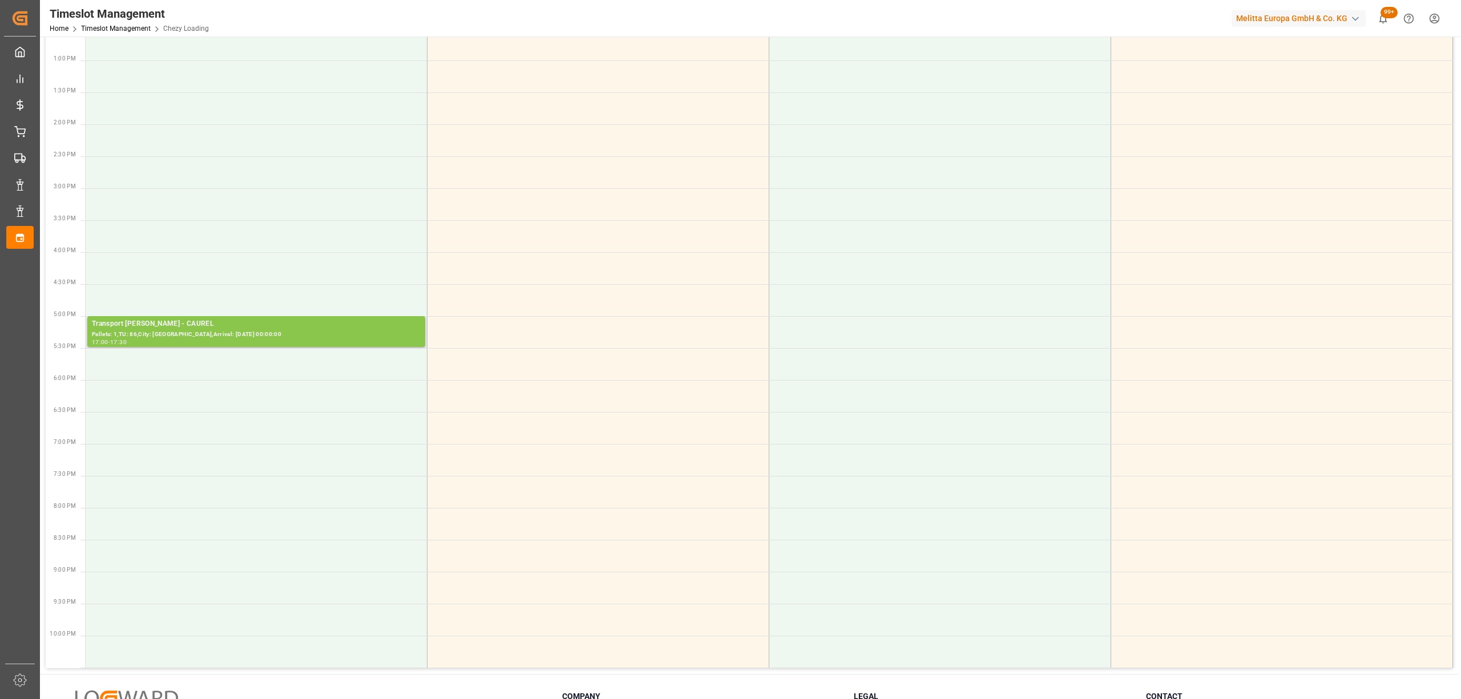
scroll to position [457, 0]
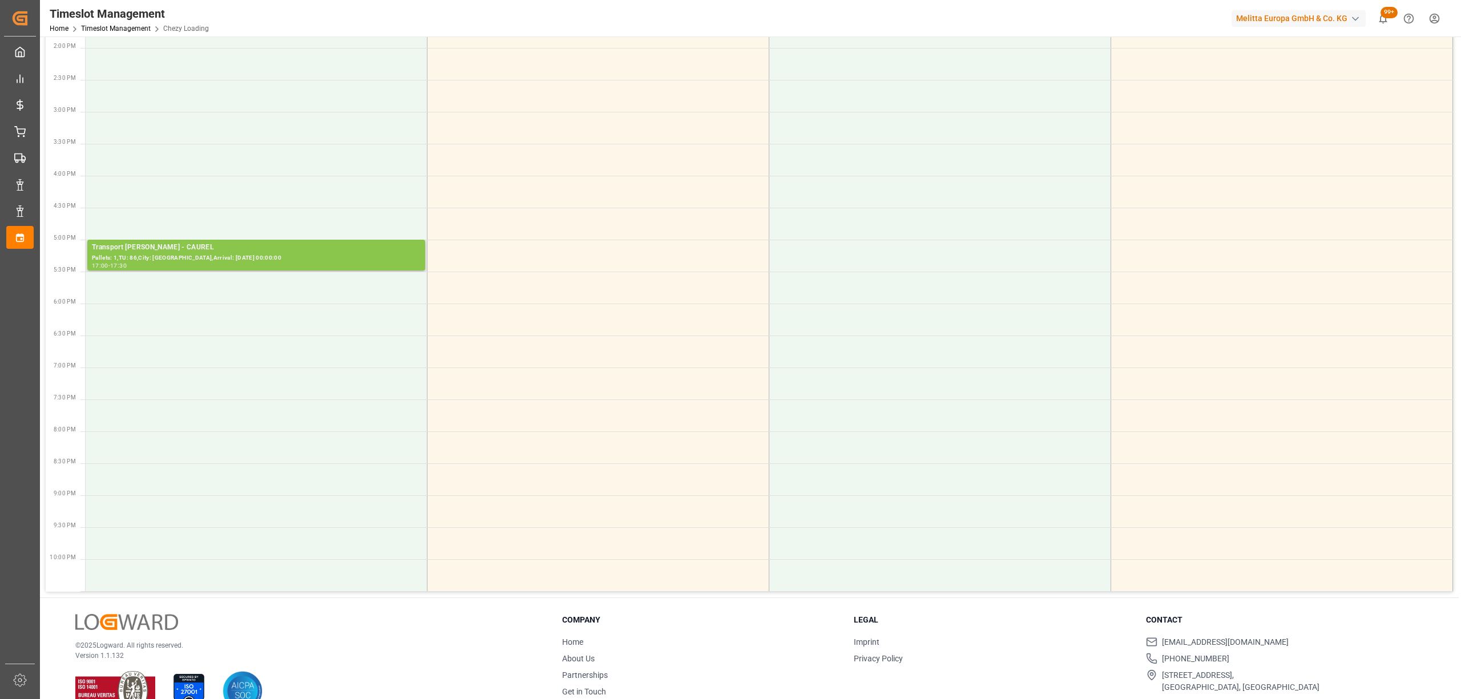
click at [243, 260] on div "Pallets: 1,TU: 86,City: [GEOGRAPHIC_DATA],Arrival: [DATE] 00:00:00" at bounding box center [256, 258] width 329 height 10
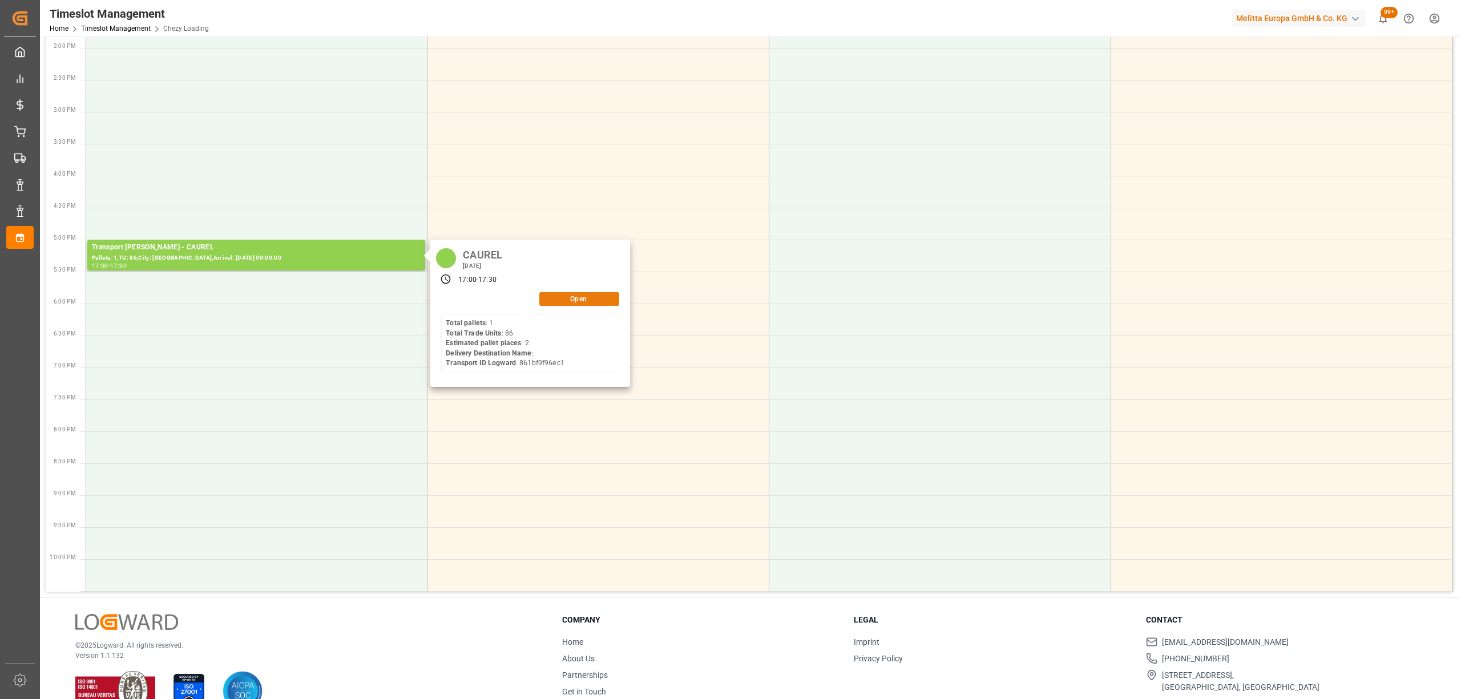
click at [555, 305] on button "Open" at bounding box center [579, 299] width 80 height 14
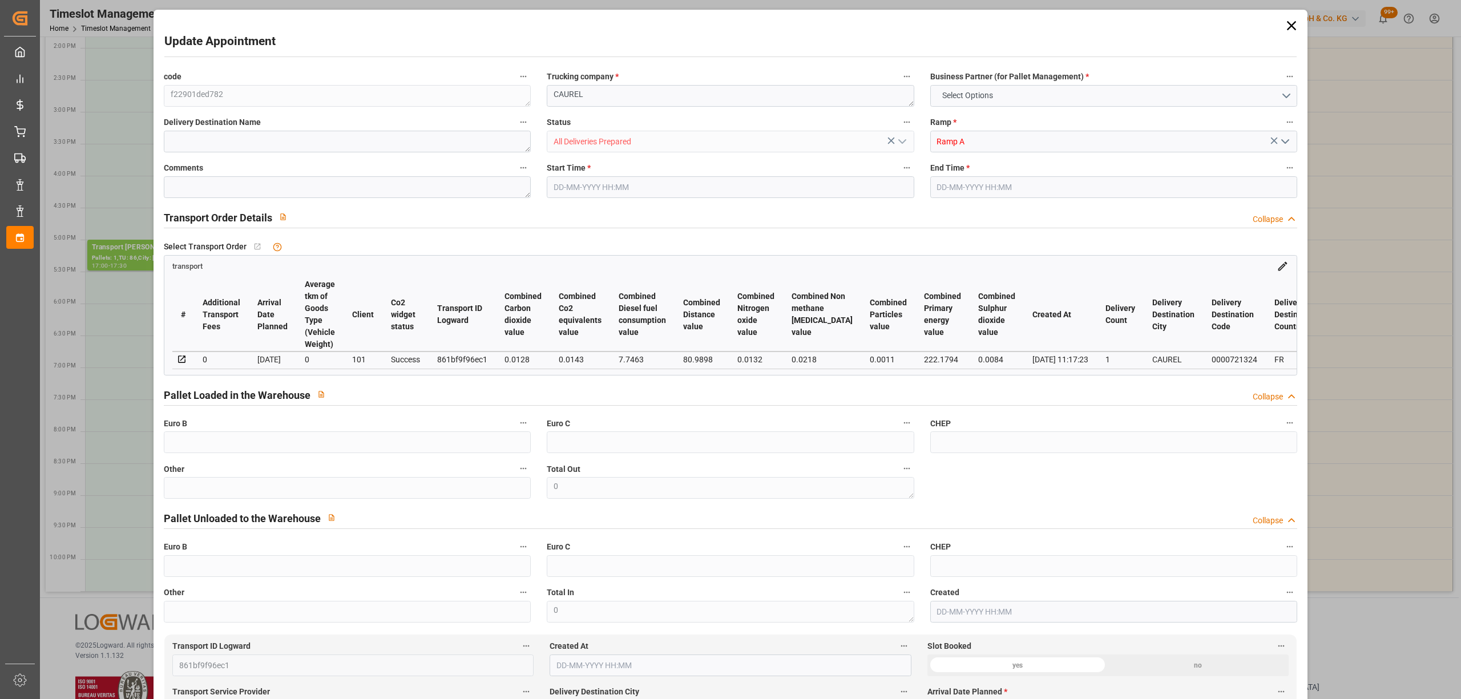
type input "0"
type input "2"
type input "144.63"
type input "0"
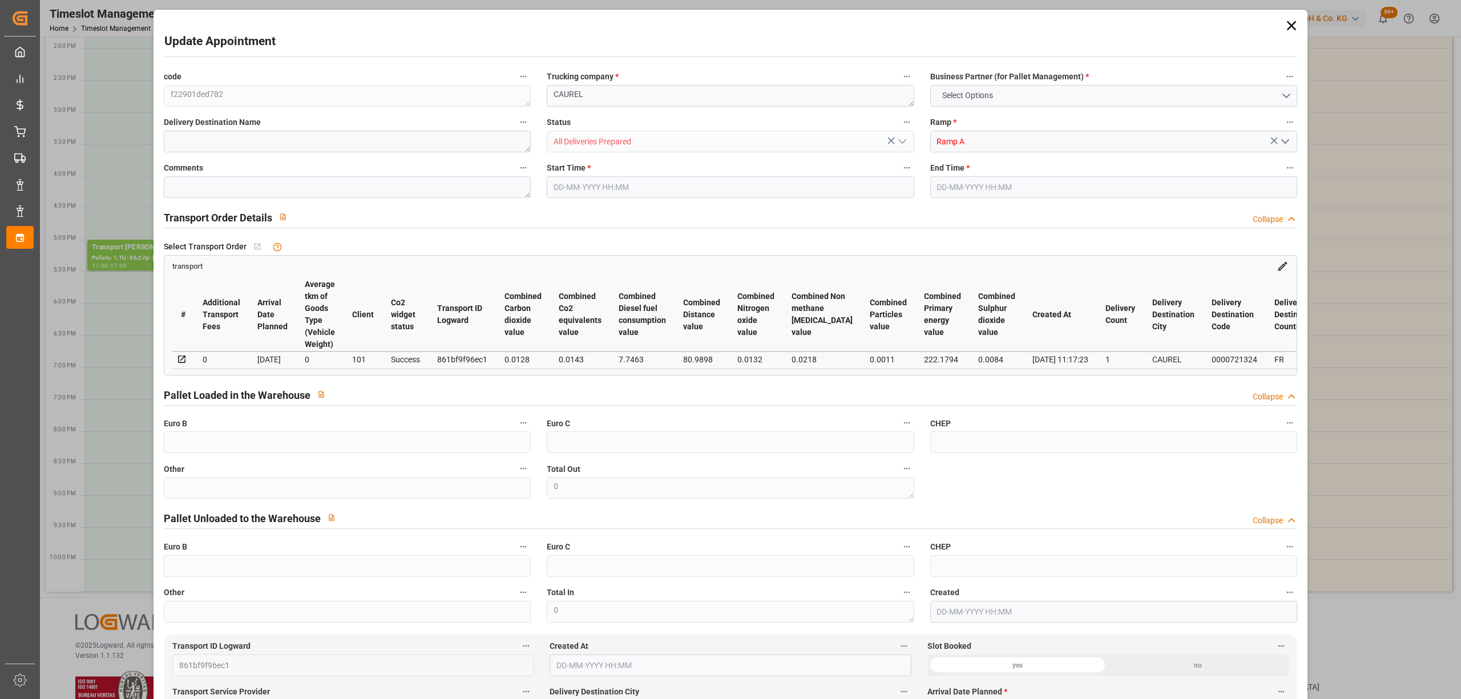
type input "0"
type input "139.7415"
type input "-4.8885"
type input "2"
type input "258.736"
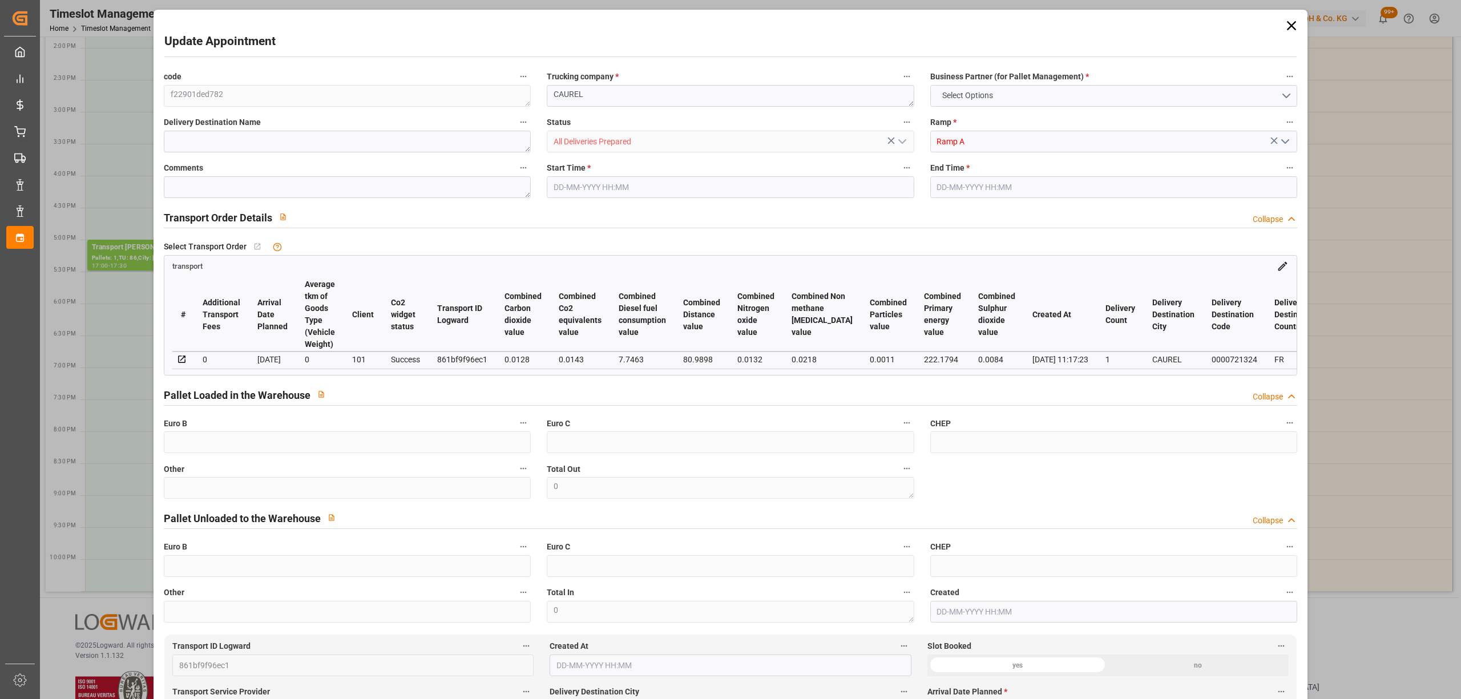
type input "375.046"
type input "2846.224"
type input "51"
type input "1"
type input "86"
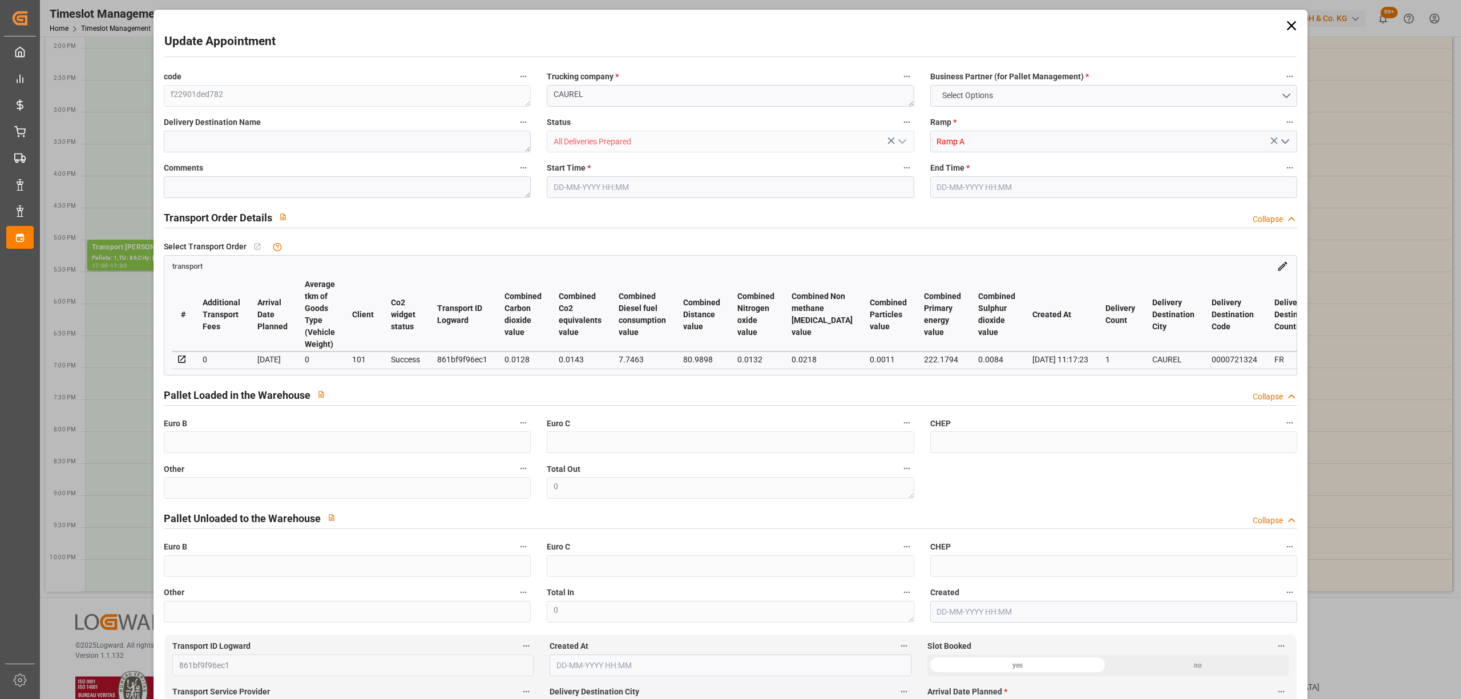
type input "2"
type input "101"
type input "315.856"
type input "0"
type input "4710.8598"
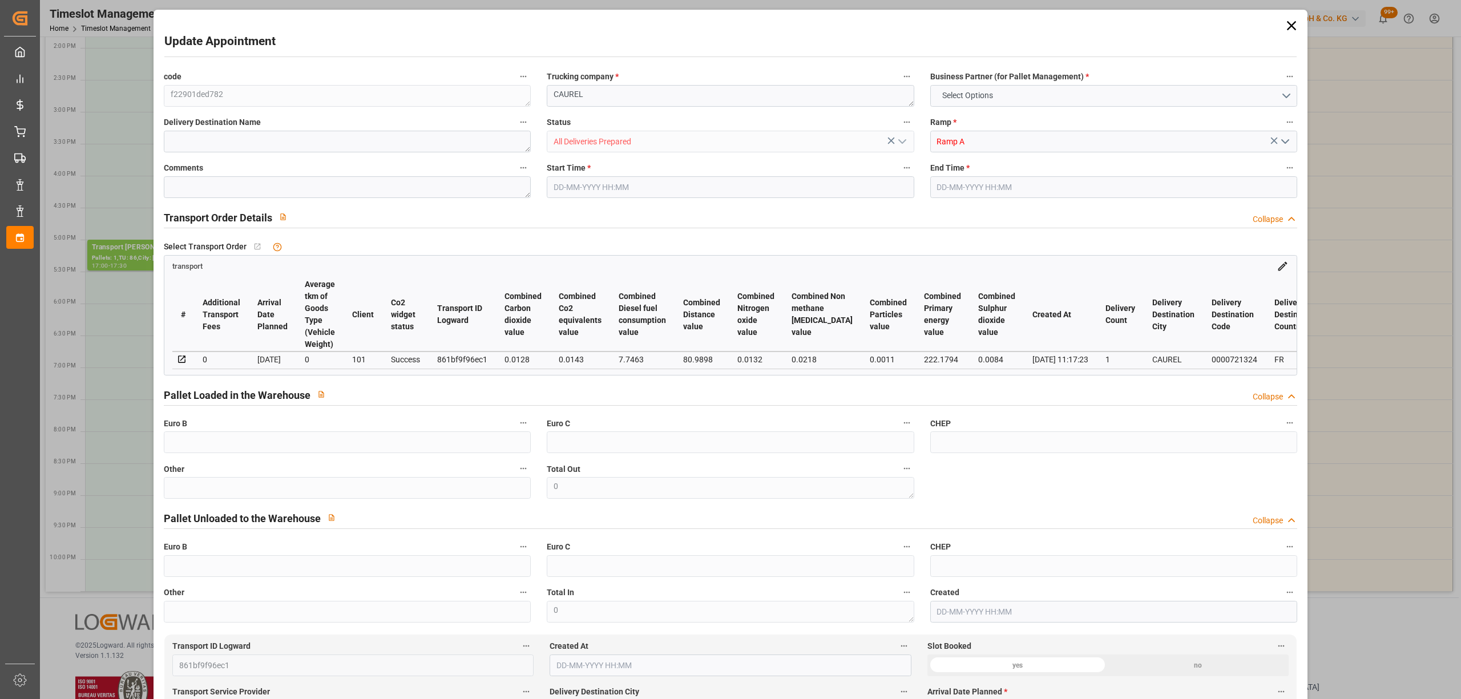
type input "0"
type input "21"
type input "35"
type input "[DATE] 17:00"
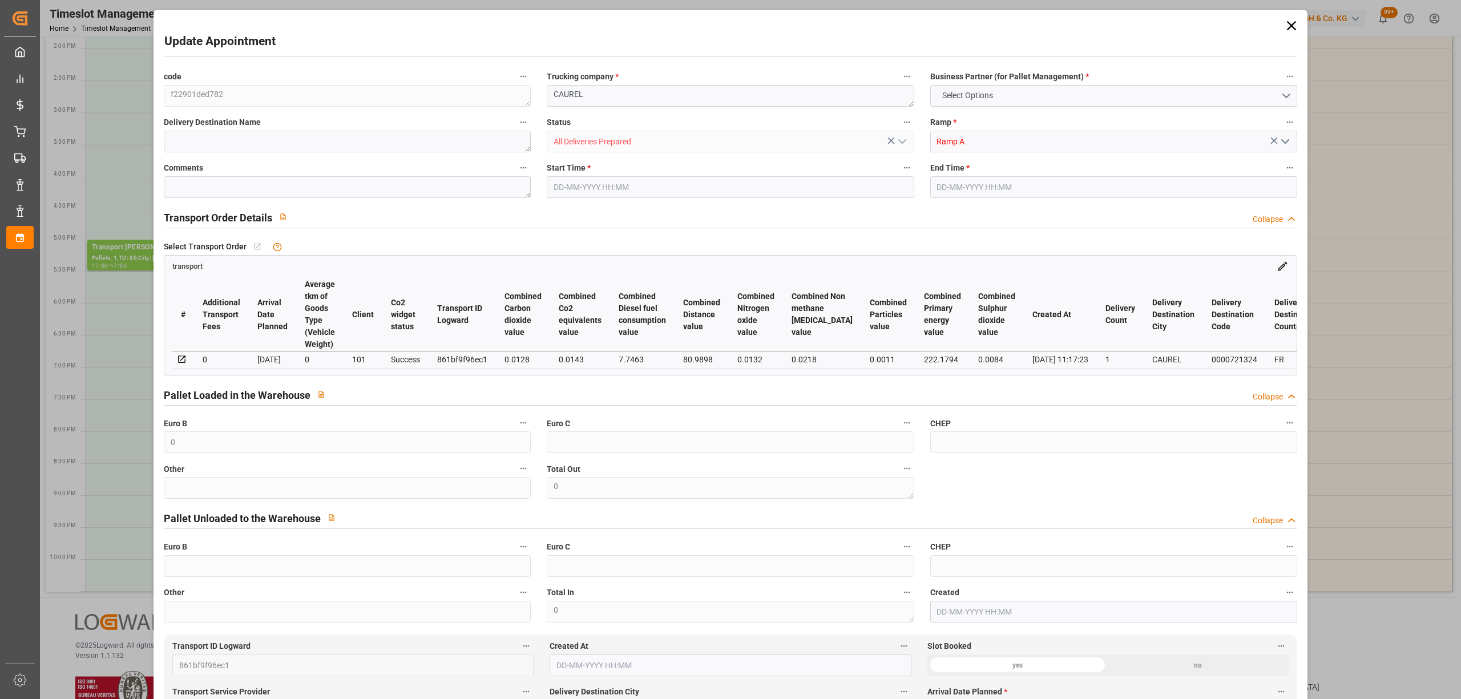
type input "[DATE] 17:30"
type input "[DATE] 12:48"
type input "[DATE] 11:17"
type input "[DATE]"
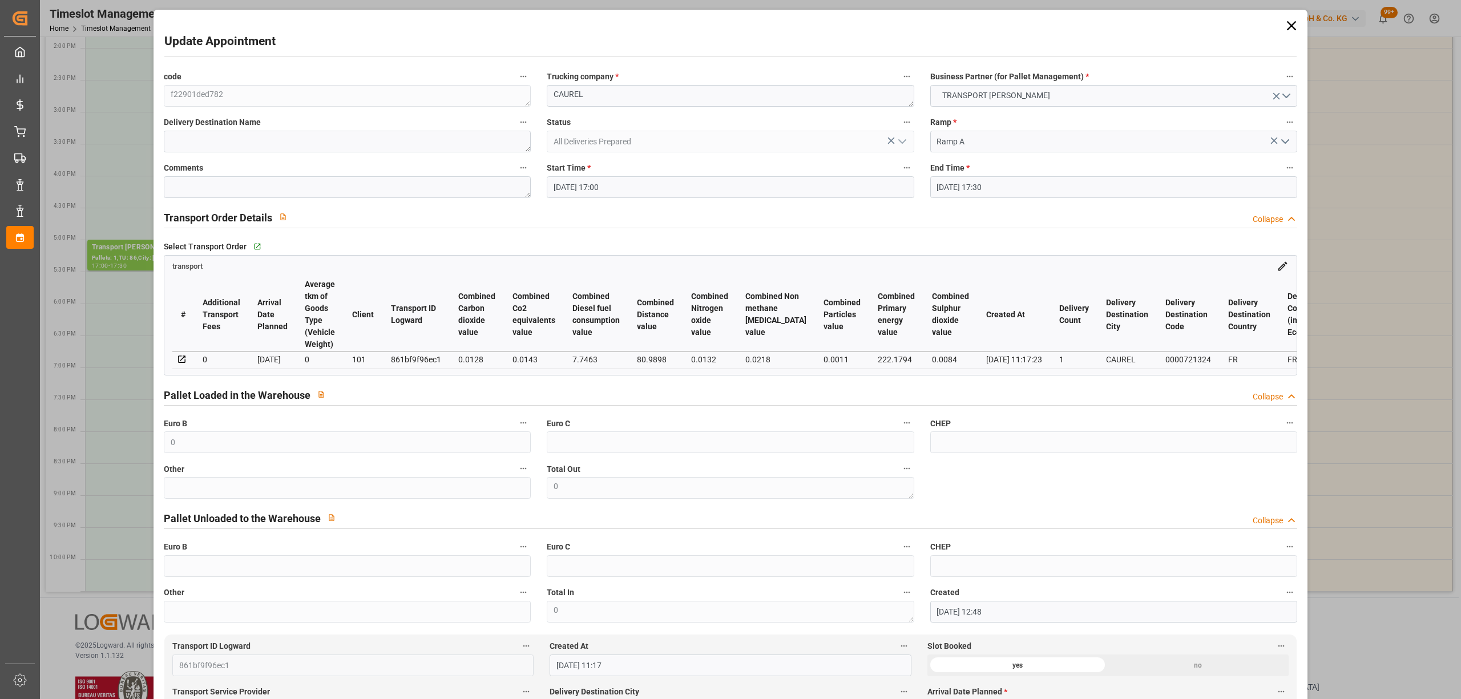
click at [597, 183] on input "[DATE] 17:00" at bounding box center [730, 187] width 367 height 22
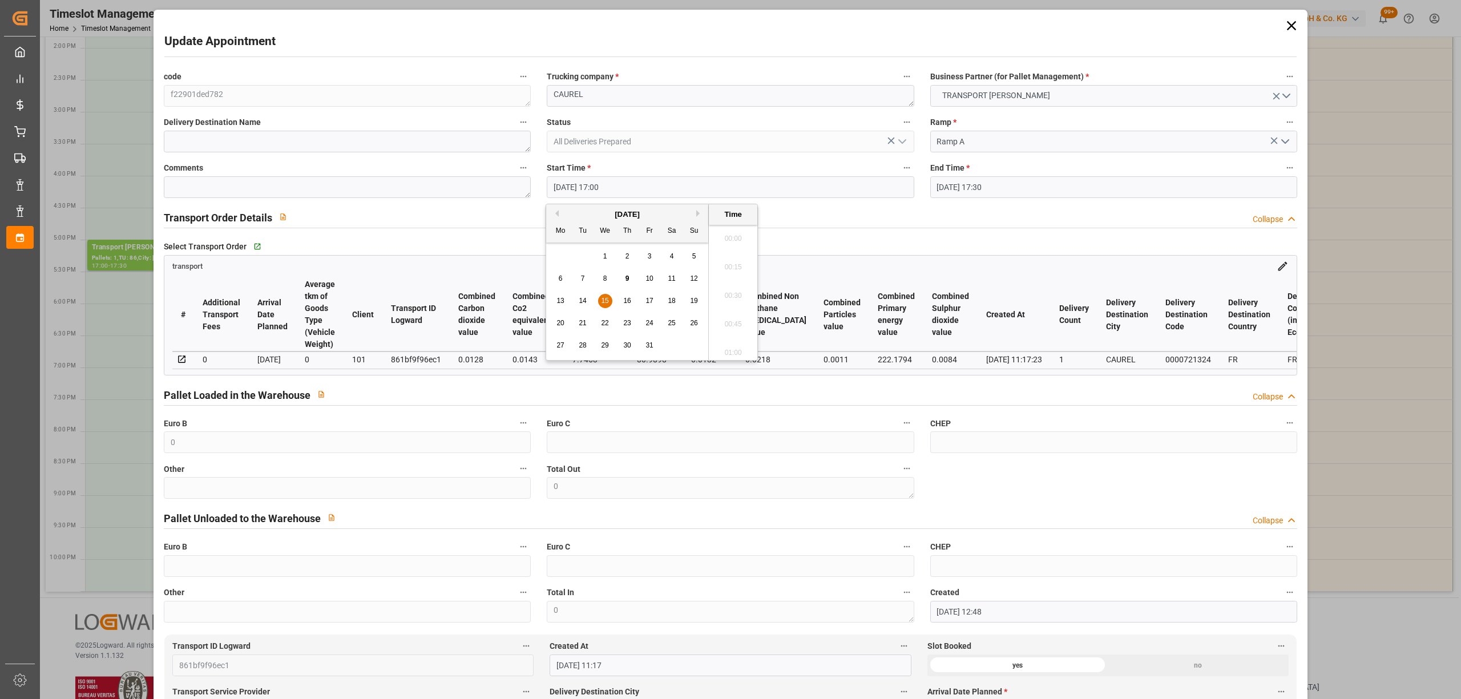
scroll to position [1887, 0]
click at [627, 277] on span "9" at bounding box center [627, 278] width 4 height 8
type input "[DATE] 17:00"
click at [713, 292] on li "17:00" at bounding box center [733, 292] width 49 height 29
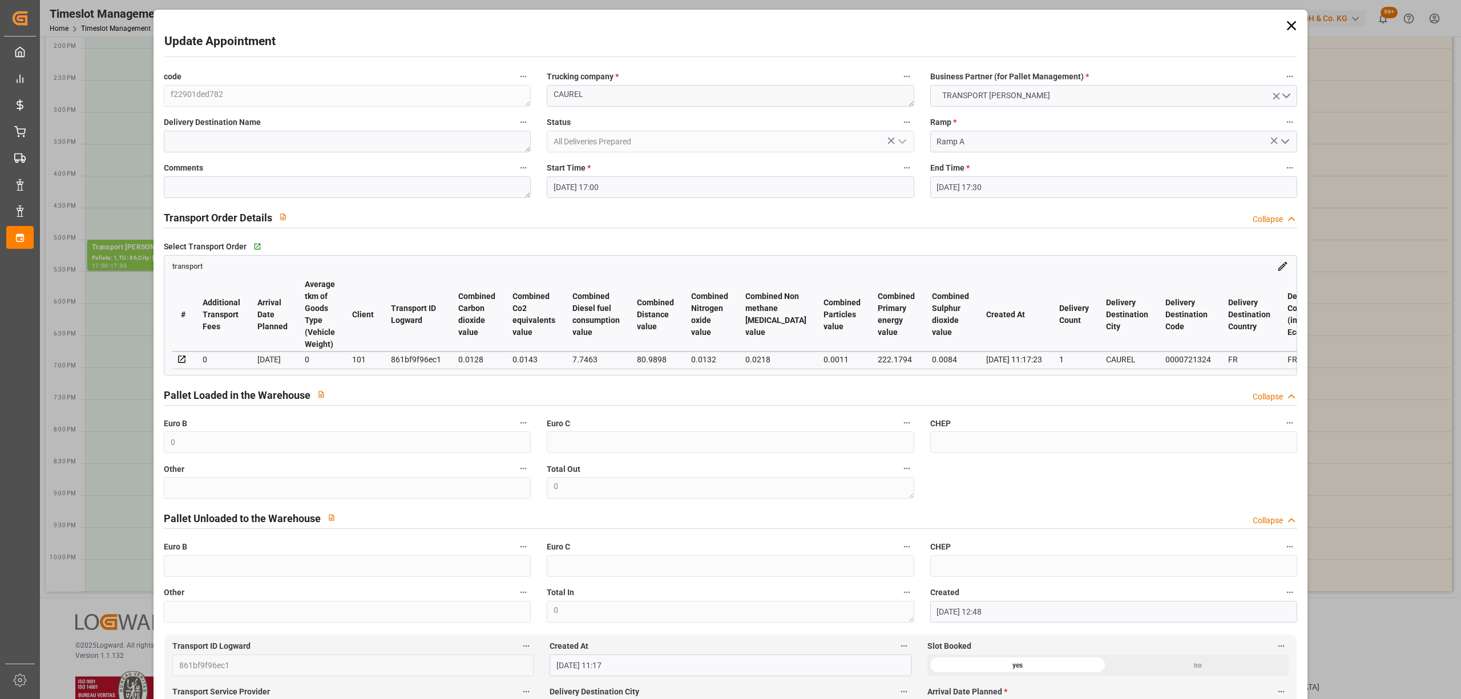
click at [1018, 189] on input "[DATE] 17:30" at bounding box center [1113, 187] width 367 height 22
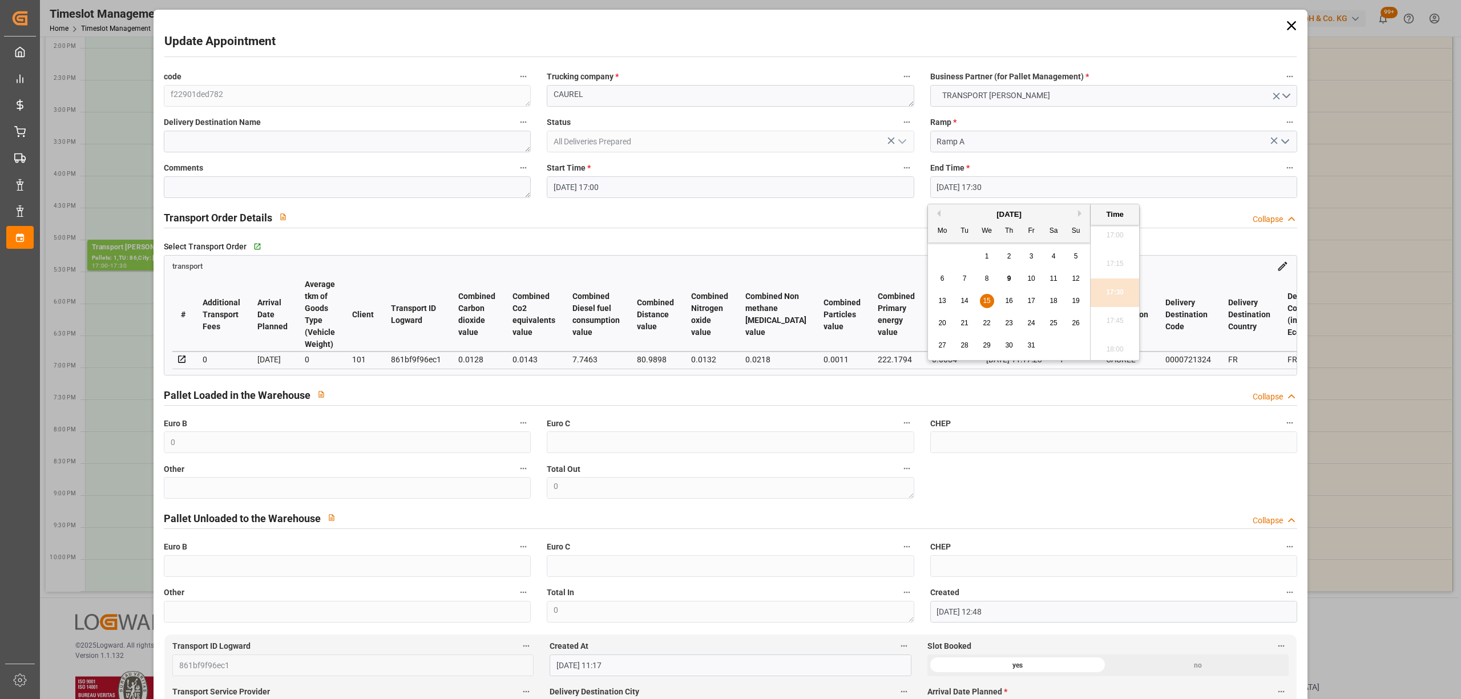
click at [1010, 284] on div "9" at bounding box center [1009, 279] width 14 height 14
type input "[DATE] 17:30"
click at [1119, 288] on li "17:30" at bounding box center [1115, 292] width 49 height 29
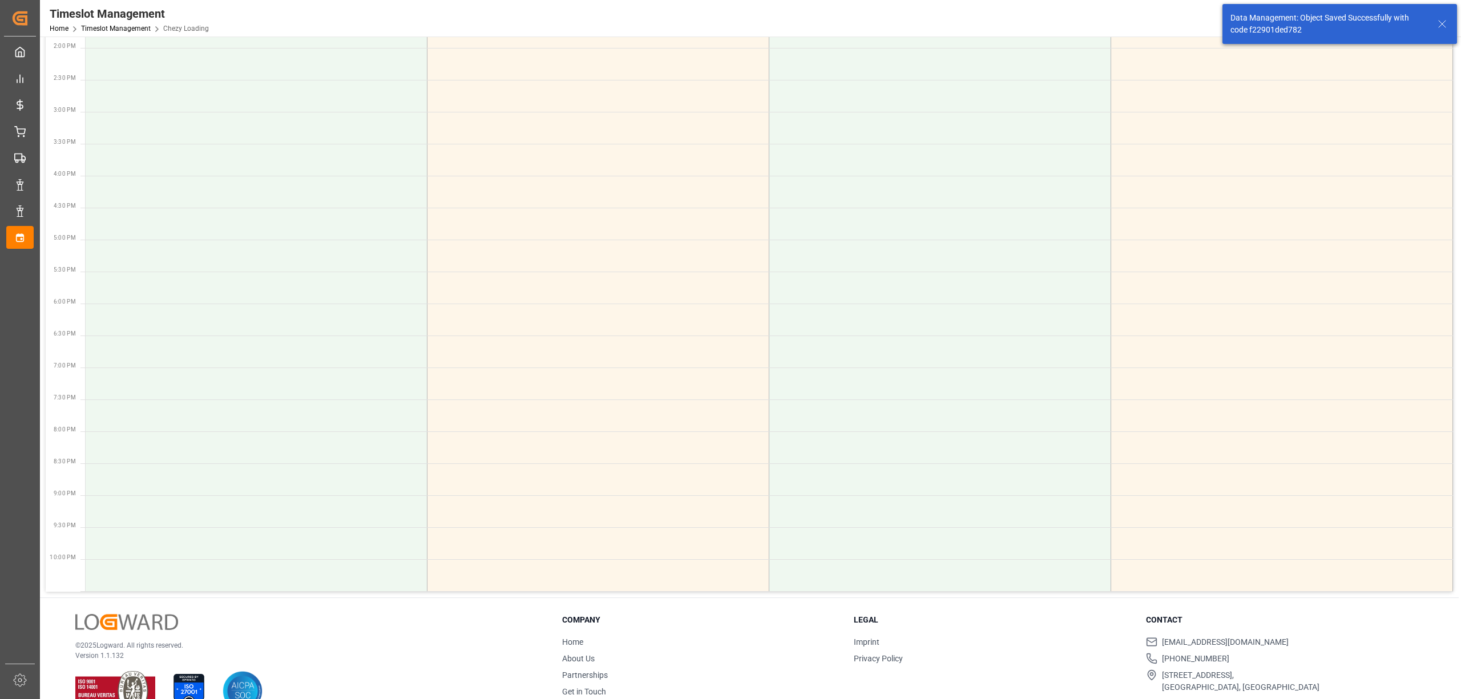
scroll to position [0, 0]
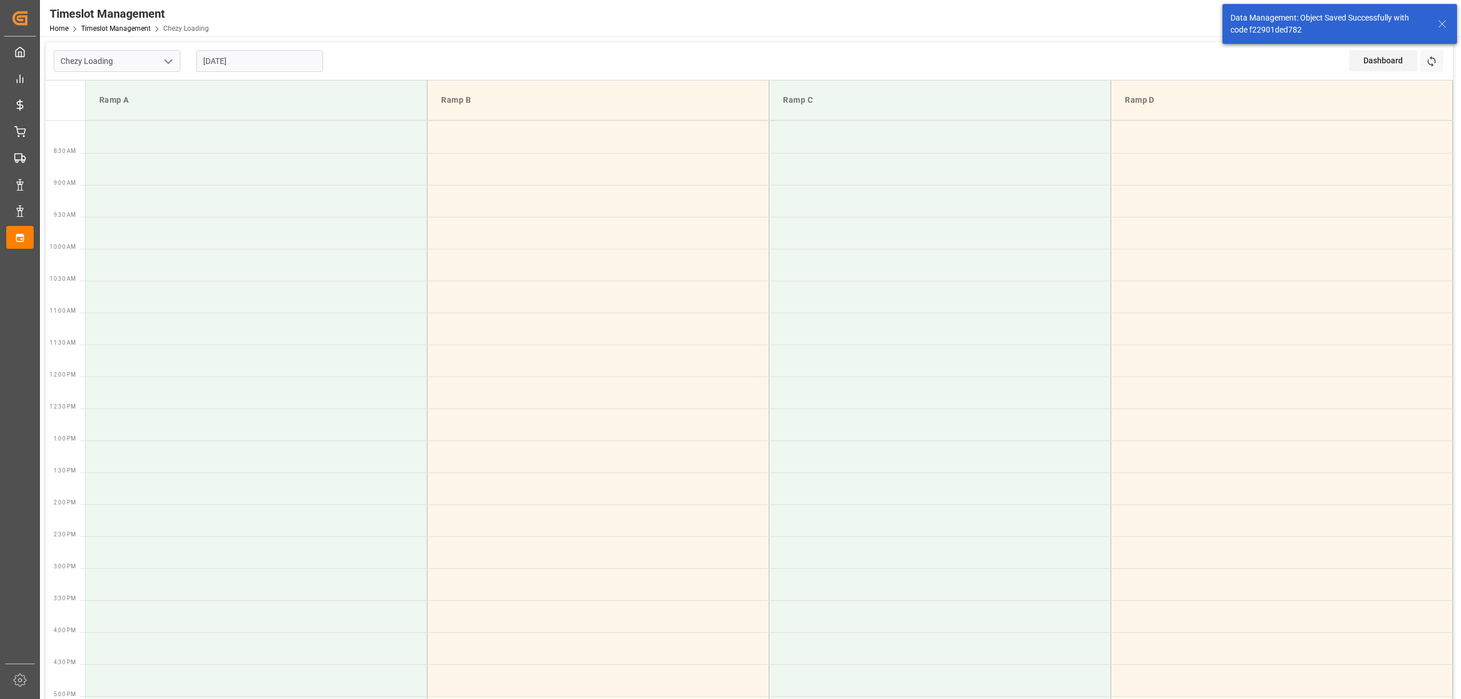
click at [274, 72] on div "[DATE]" at bounding box center [259, 61] width 143 height 38
click at [281, 63] on input "[DATE]" at bounding box center [259, 61] width 127 height 22
click at [276, 148] on div "9" at bounding box center [278, 153] width 14 height 14
type input "[DATE]"
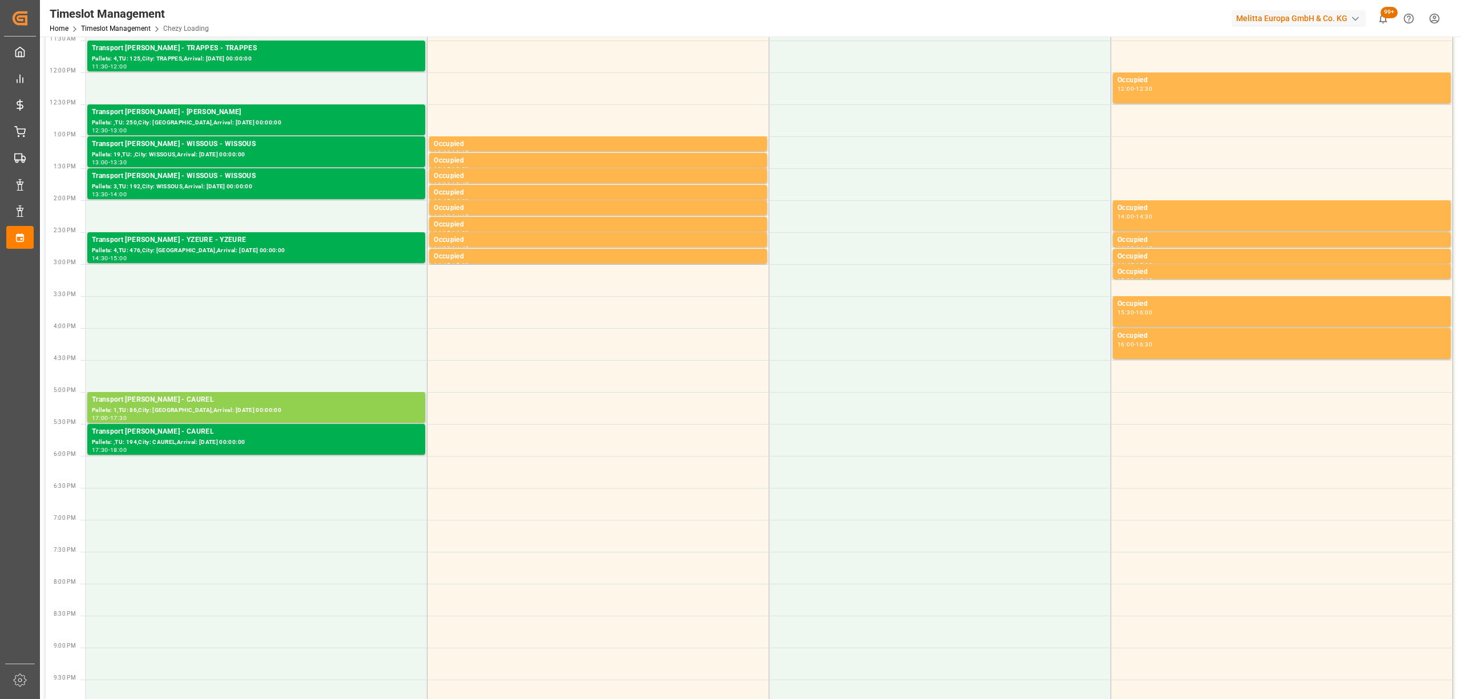
scroll to position [380, 0]
